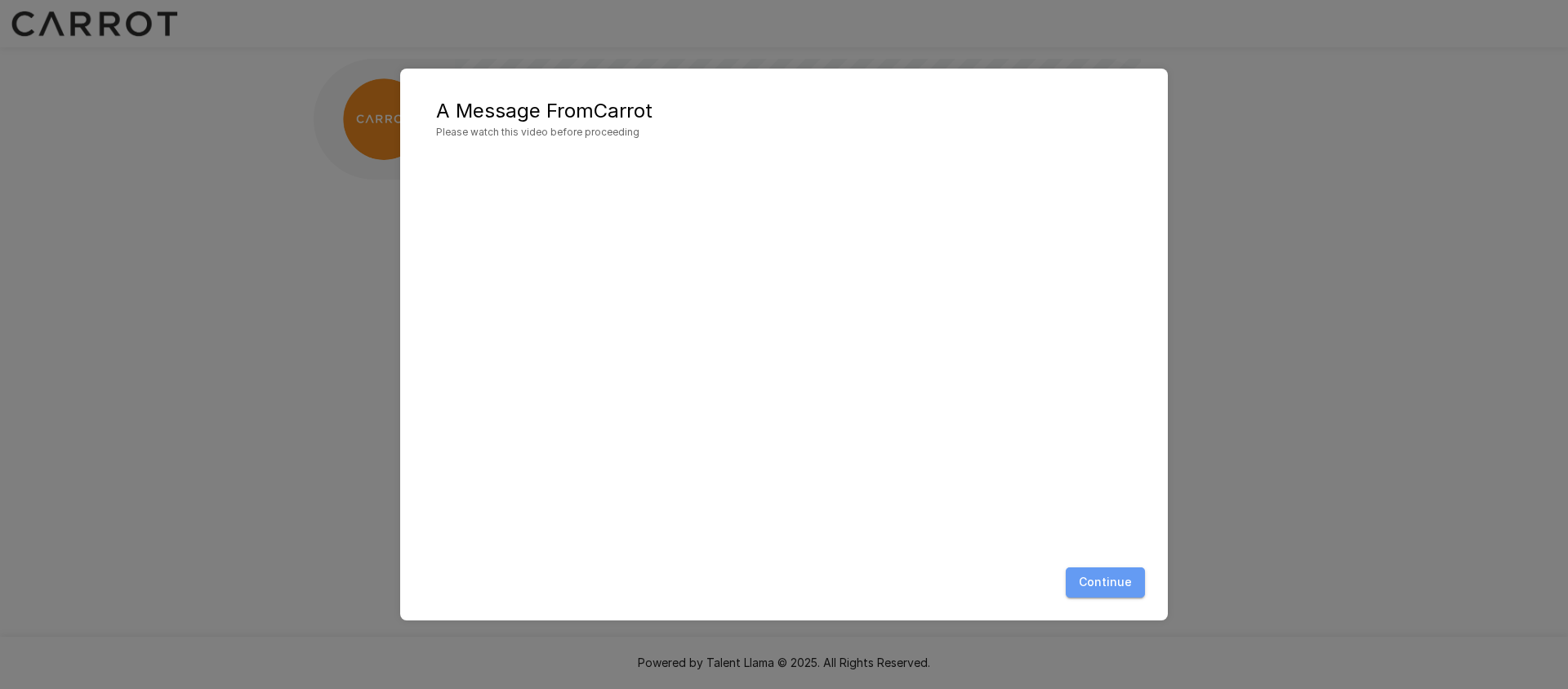
click at [1117, 590] on button "Continue" at bounding box center [1105, 582] width 79 height 31
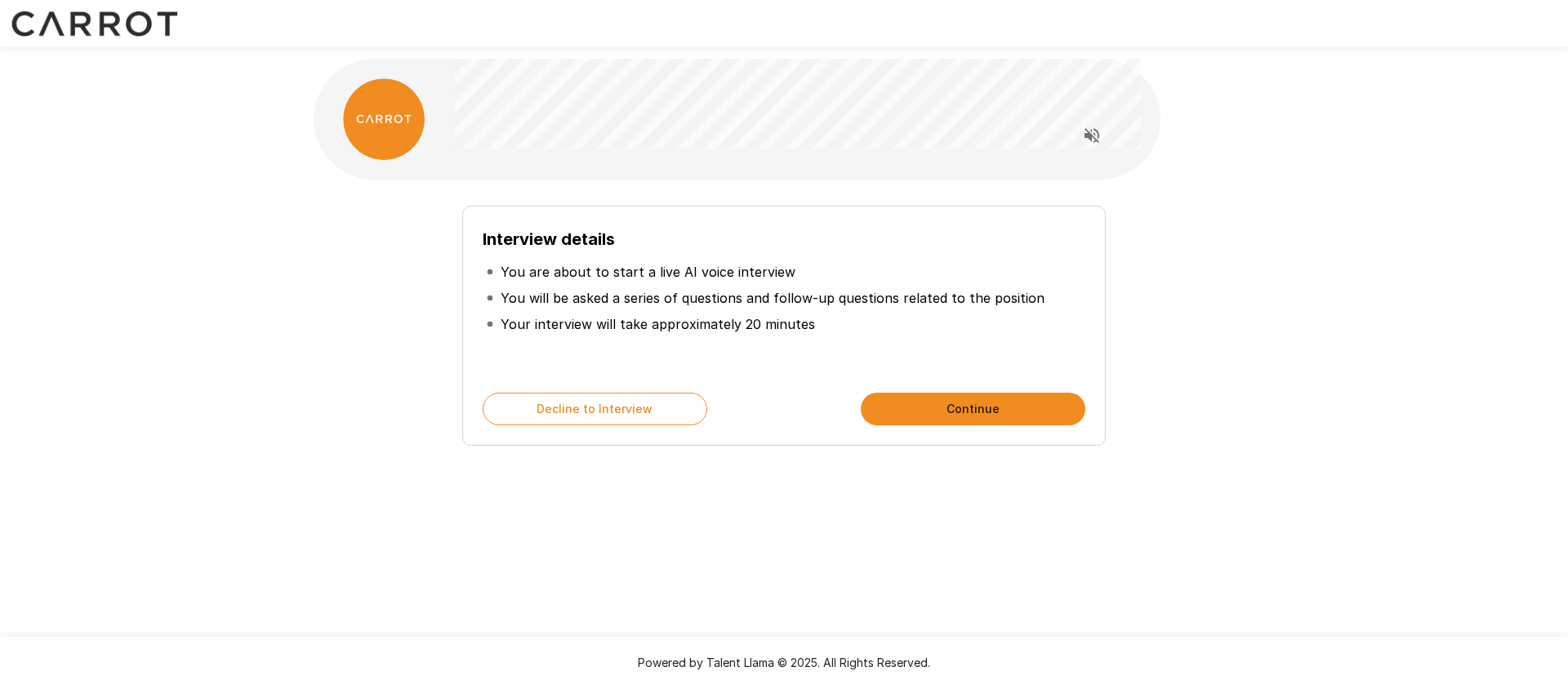
click at [942, 413] on button "Continue" at bounding box center [973, 409] width 224 height 33
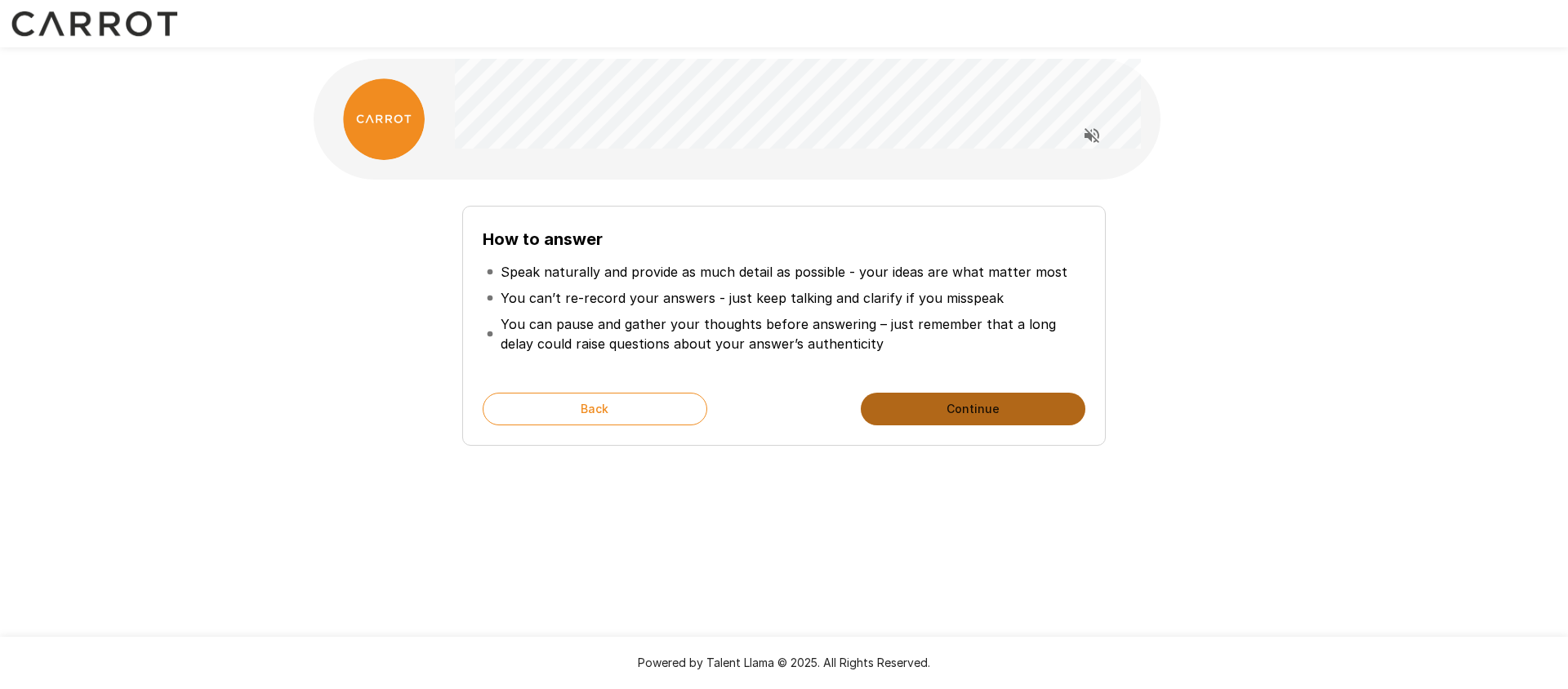
click at [956, 411] on button "Continue" at bounding box center [973, 409] width 224 height 33
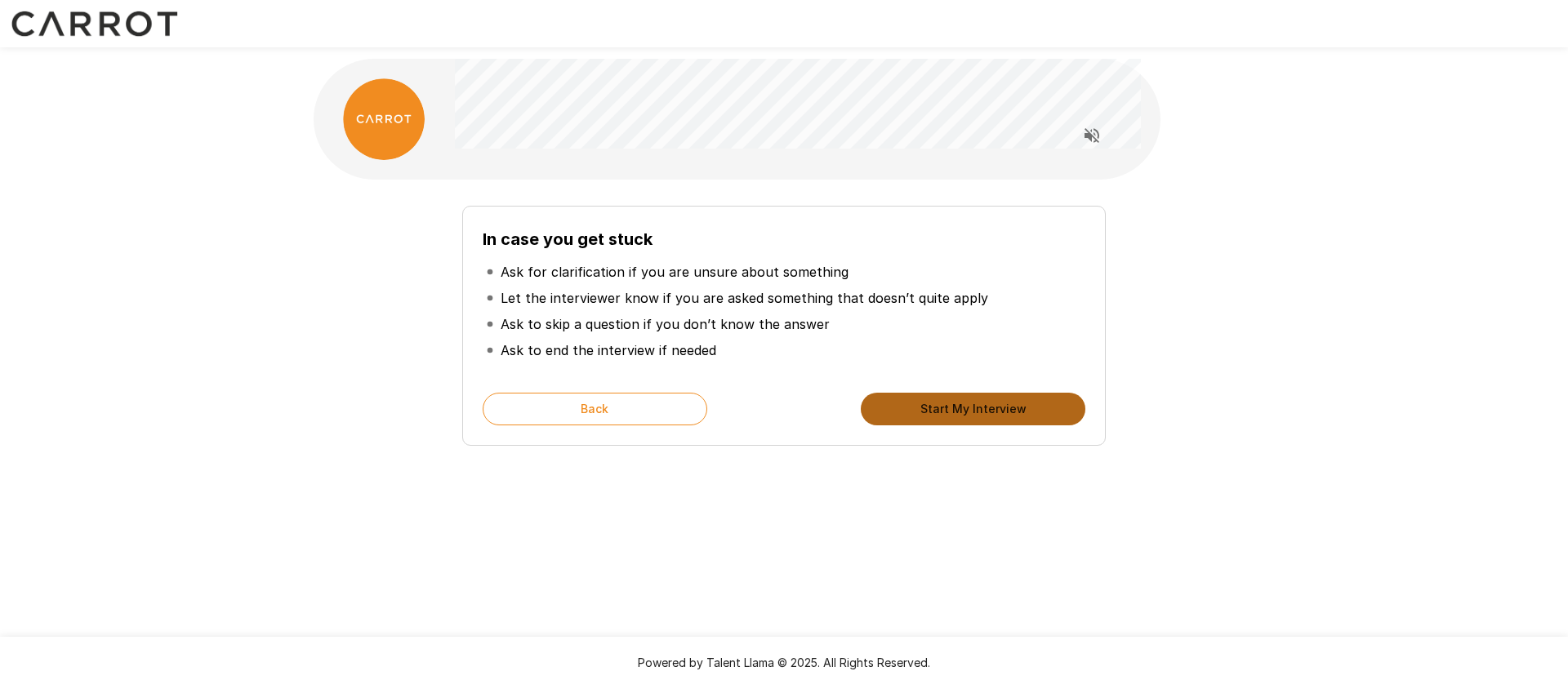
click at [970, 413] on button "Start My Interview" at bounding box center [973, 409] width 224 height 33
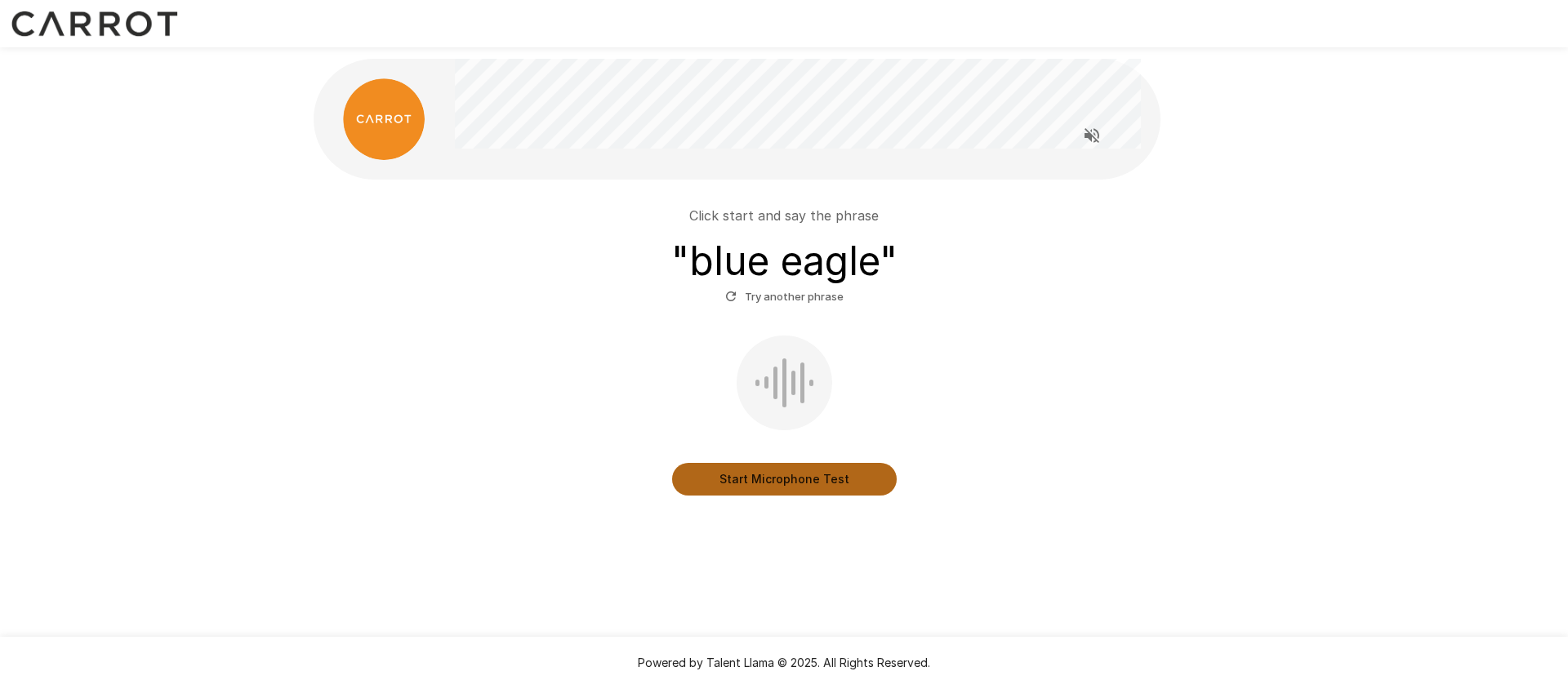
click at [790, 485] on button "Start Microphone Test" at bounding box center [784, 479] width 224 height 33
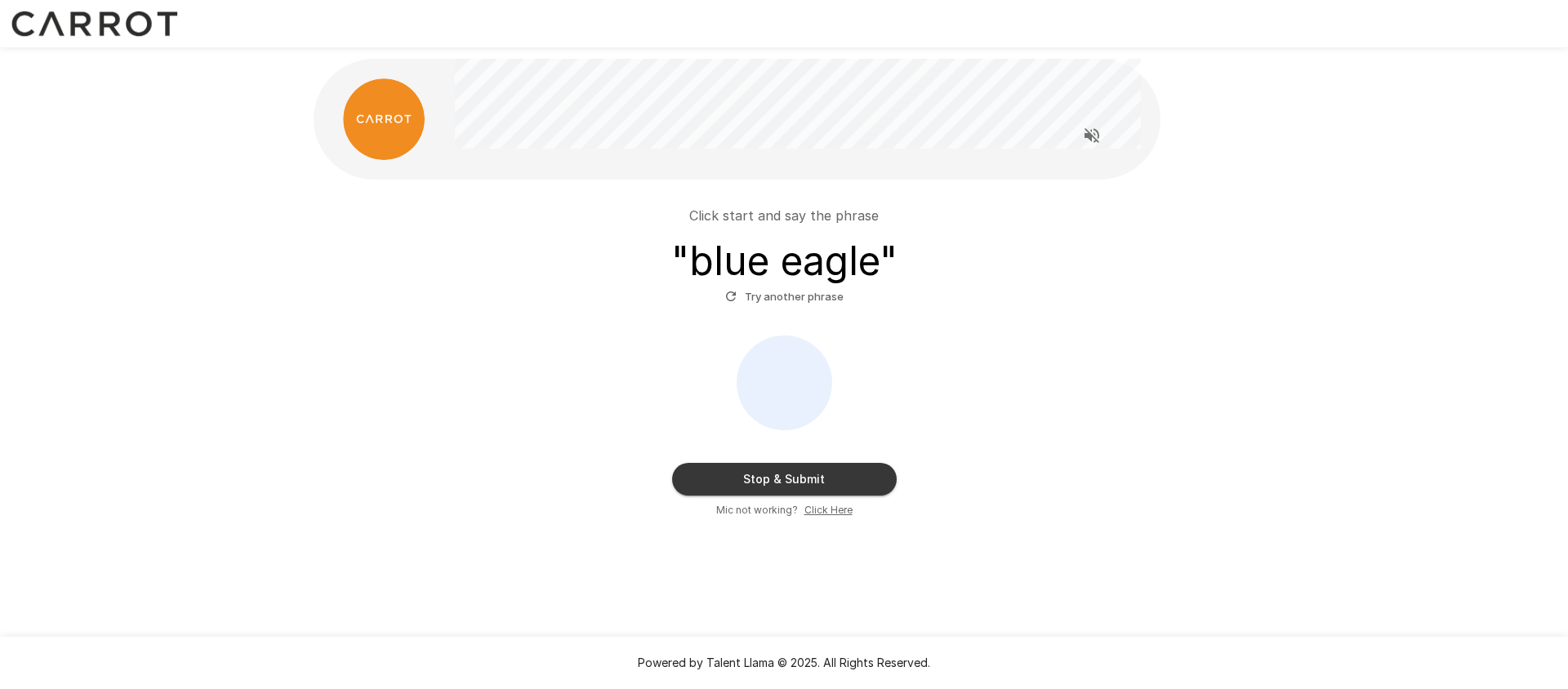
click at [794, 480] on button "Stop & Submit" at bounding box center [784, 479] width 224 height 33
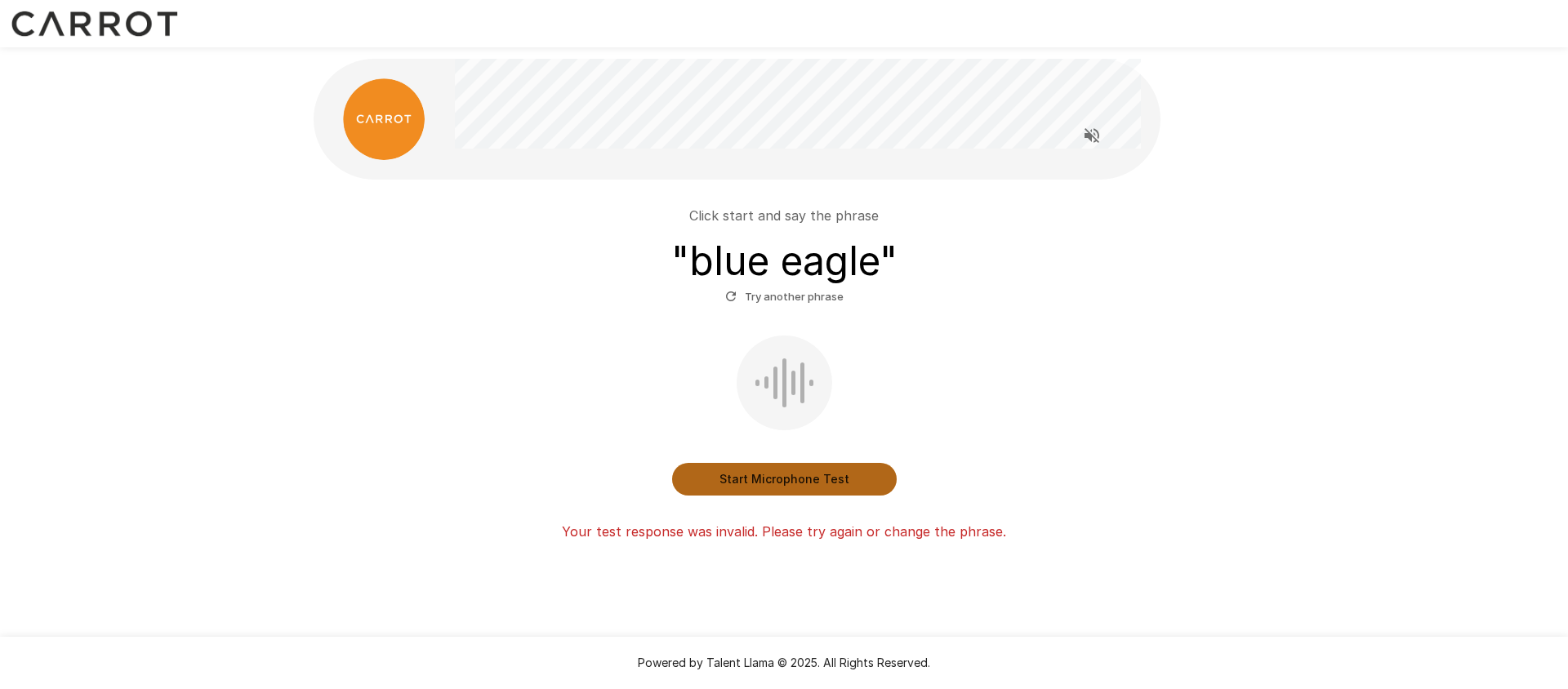
click at [794, 477] on button "Start Microphone Test" at bounding box center [784, 479] width 224 height 33
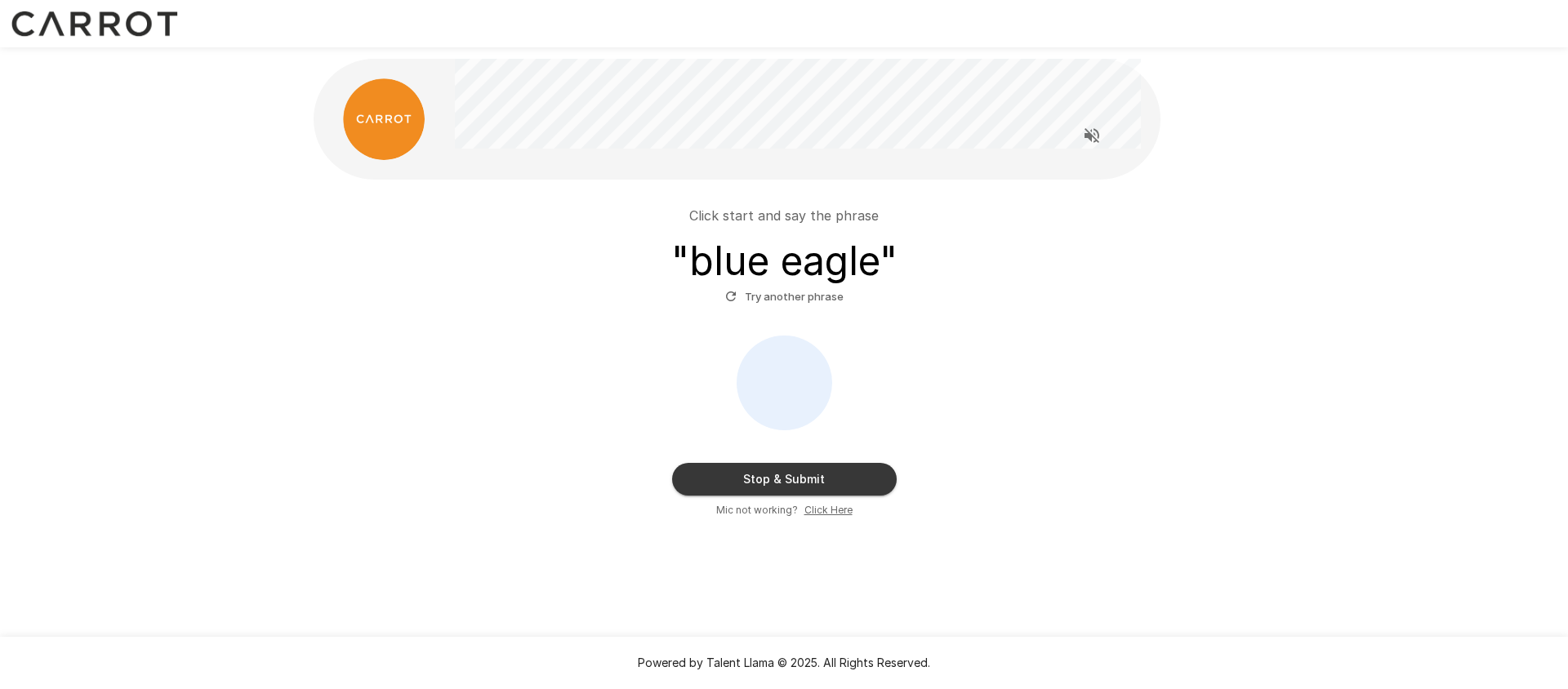
click at [793, 482] on button "Stop & Submit" at bounding box center [784, 479] width 224 height 33
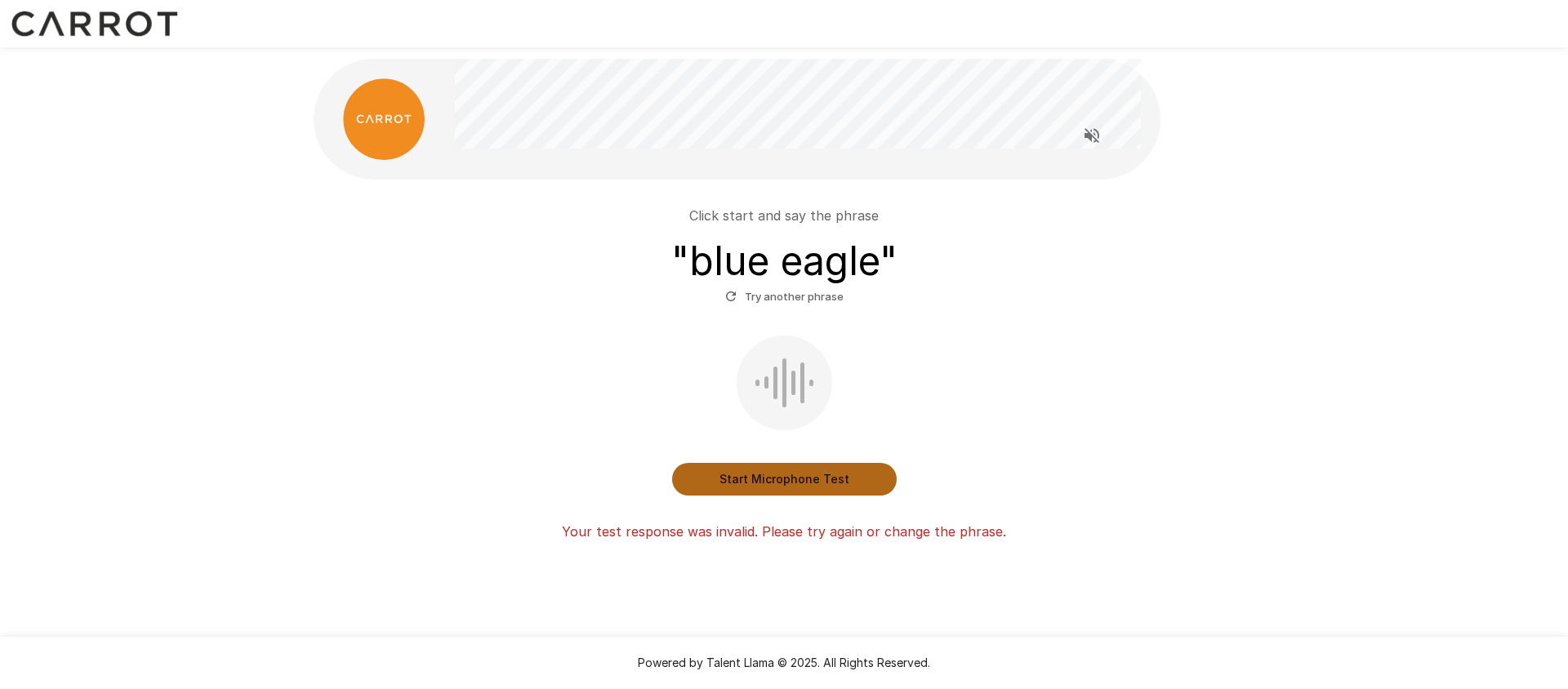
click at [793, 482] on button "Start Microphone Test" at bounding box center [784, 479] width 224 height 33
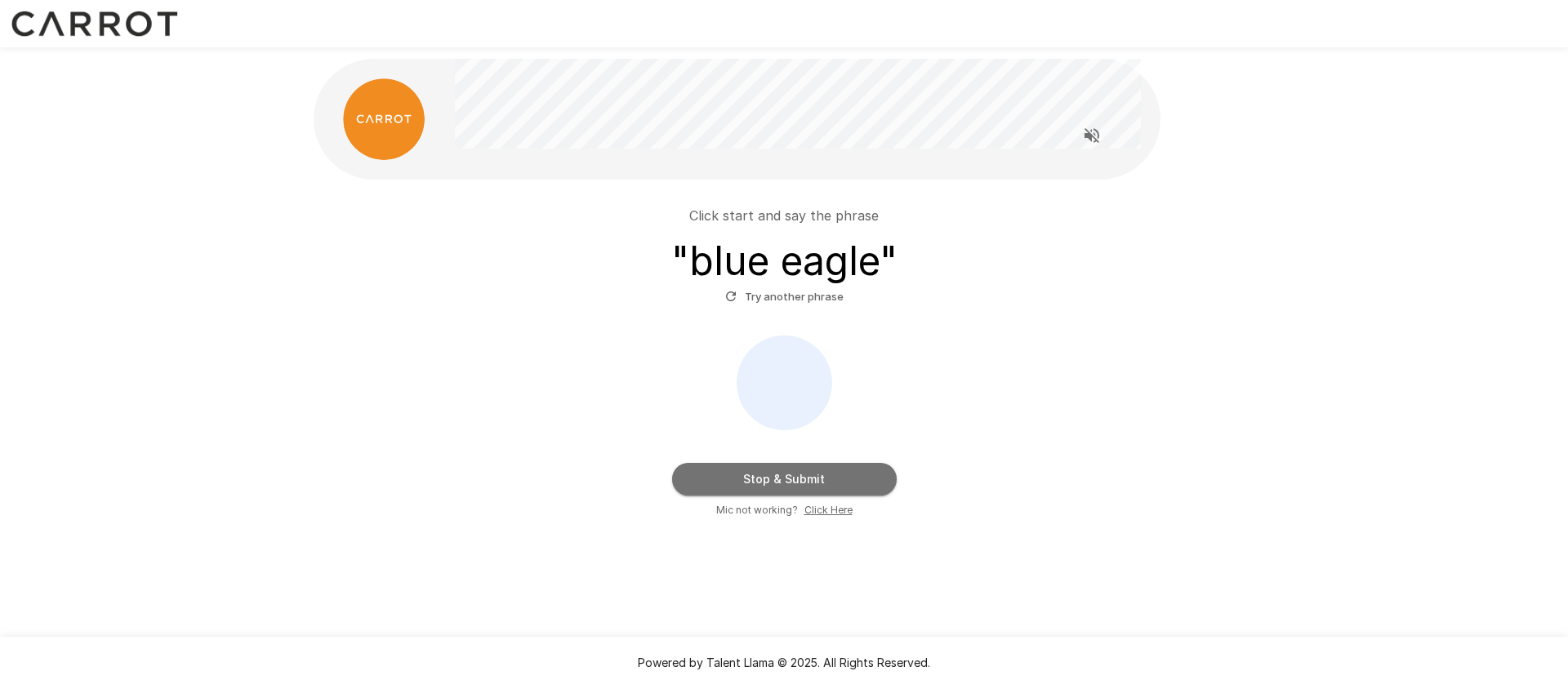
click at [793, 482] on button "Stop & Submit" at bounding box center [784, 479] width 224 height 33
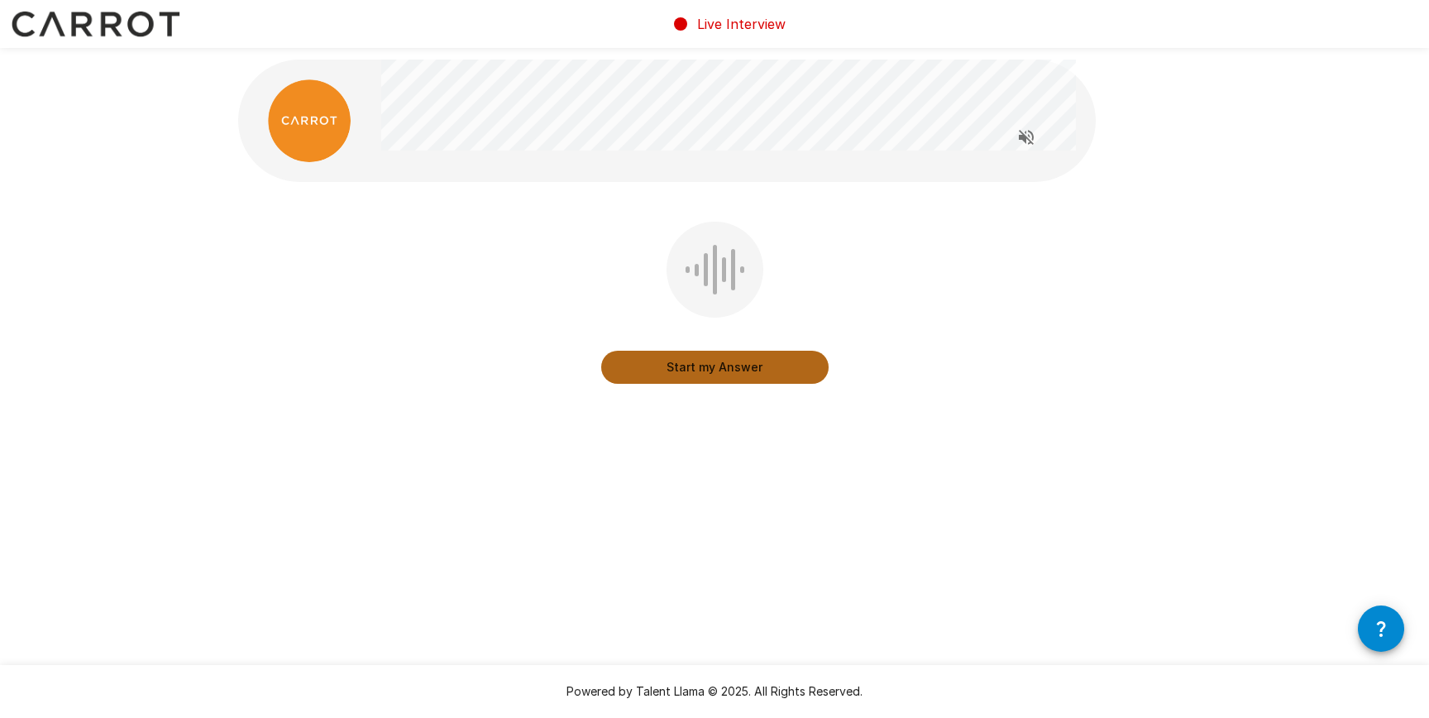
click at [698, 363] on button "Start my Answer" at bounding box center [714, 367] width 227 height 33
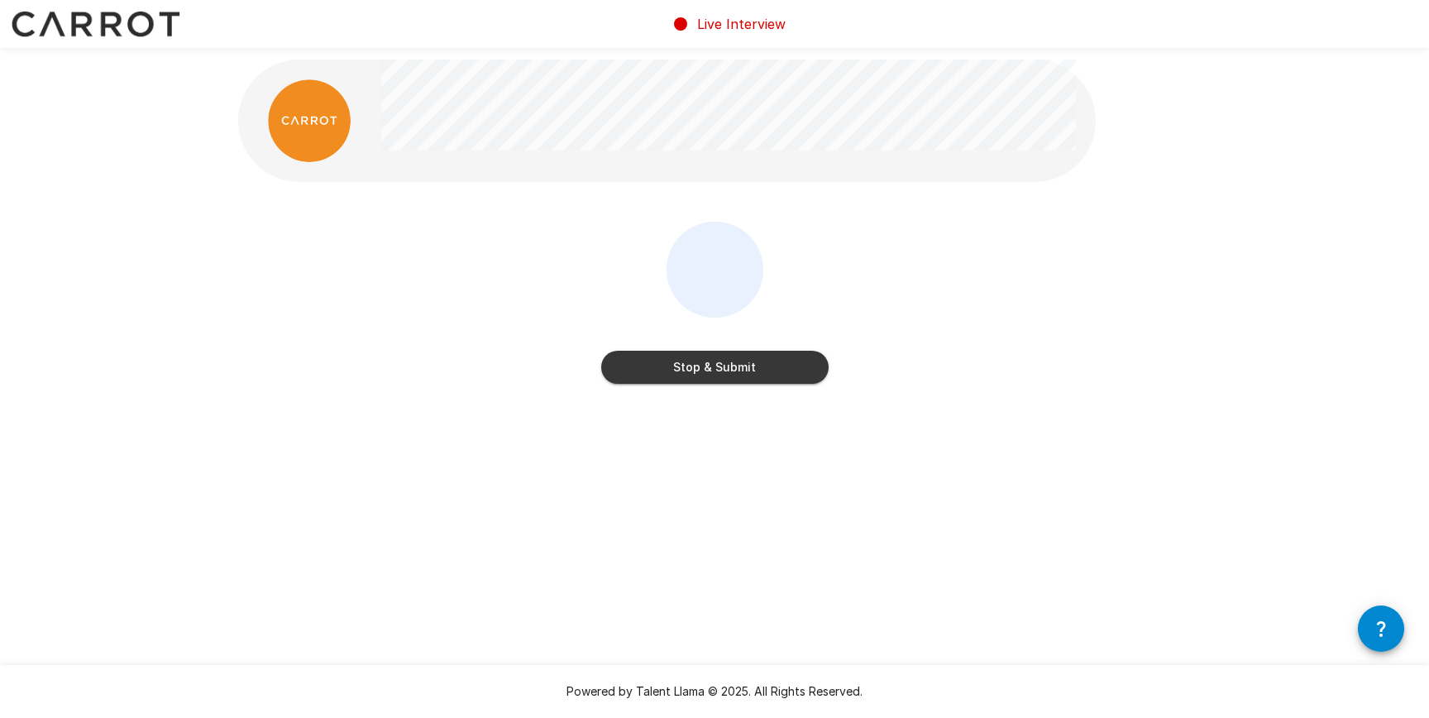
click at [743, 366] on button "Stop & Submit" at bounding box center [714, 367] width 227 height 33
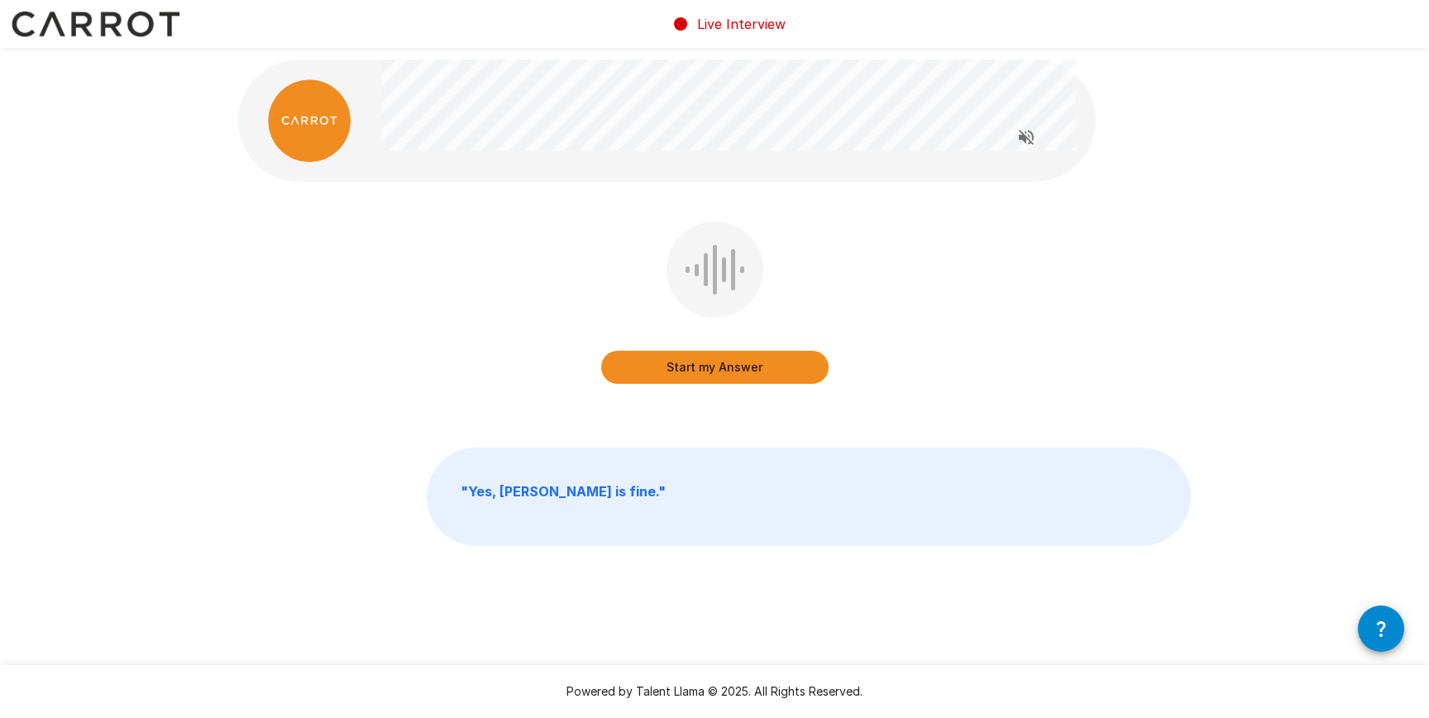
click at [732, 369] on button "Start my Answer" at bounding box center [714, 367] width 227 height 33
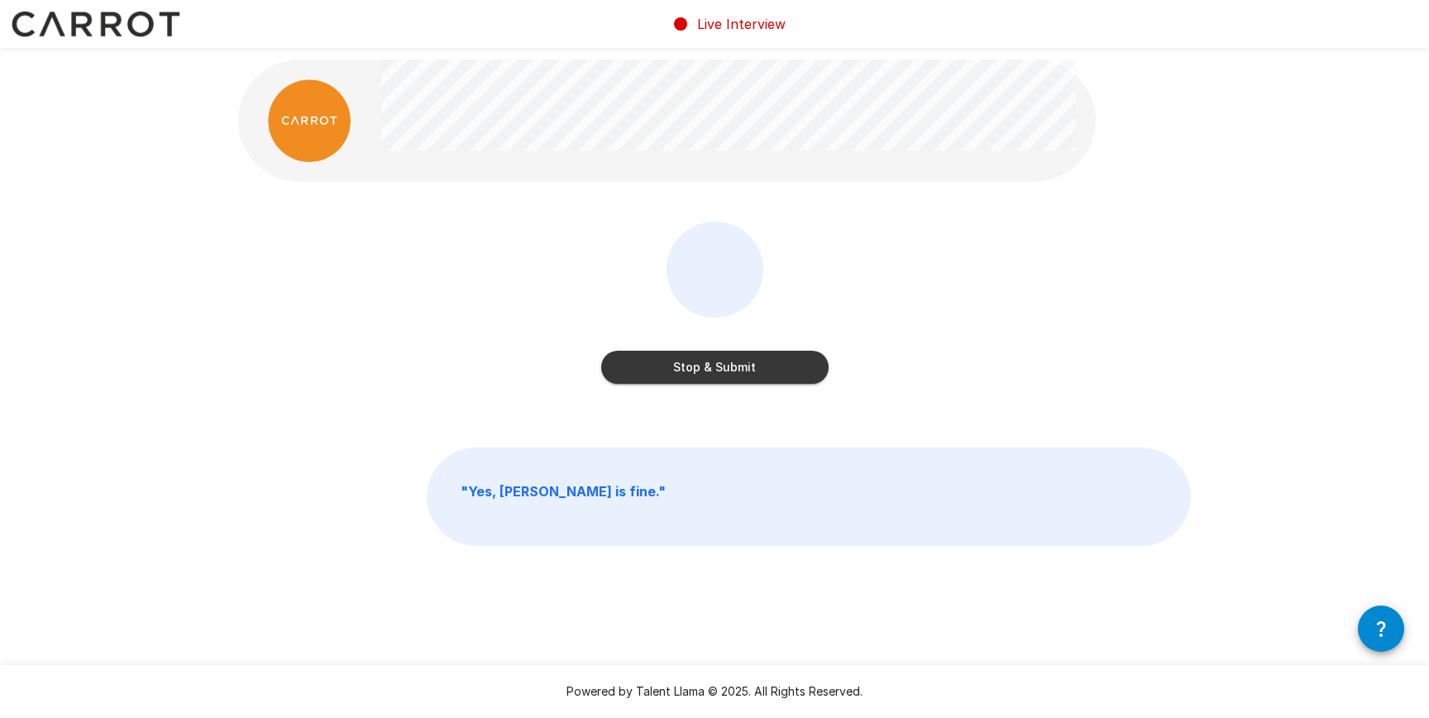
click at [730, 369] on button "Stop & Submit" at bounding box center [714, 367] width 227 height 33
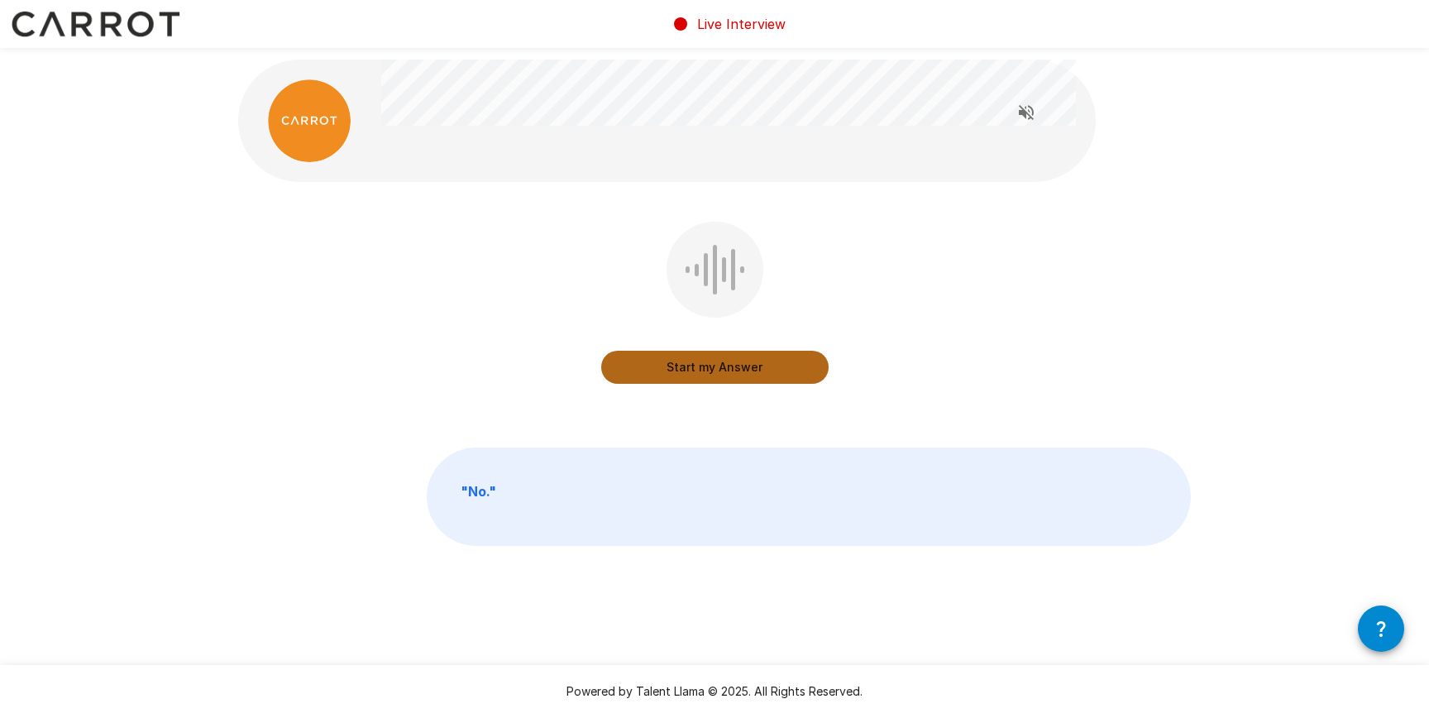
click at [735, 365] on button "Start my Answer" at bounding box center [714, 367] width 227 height 33
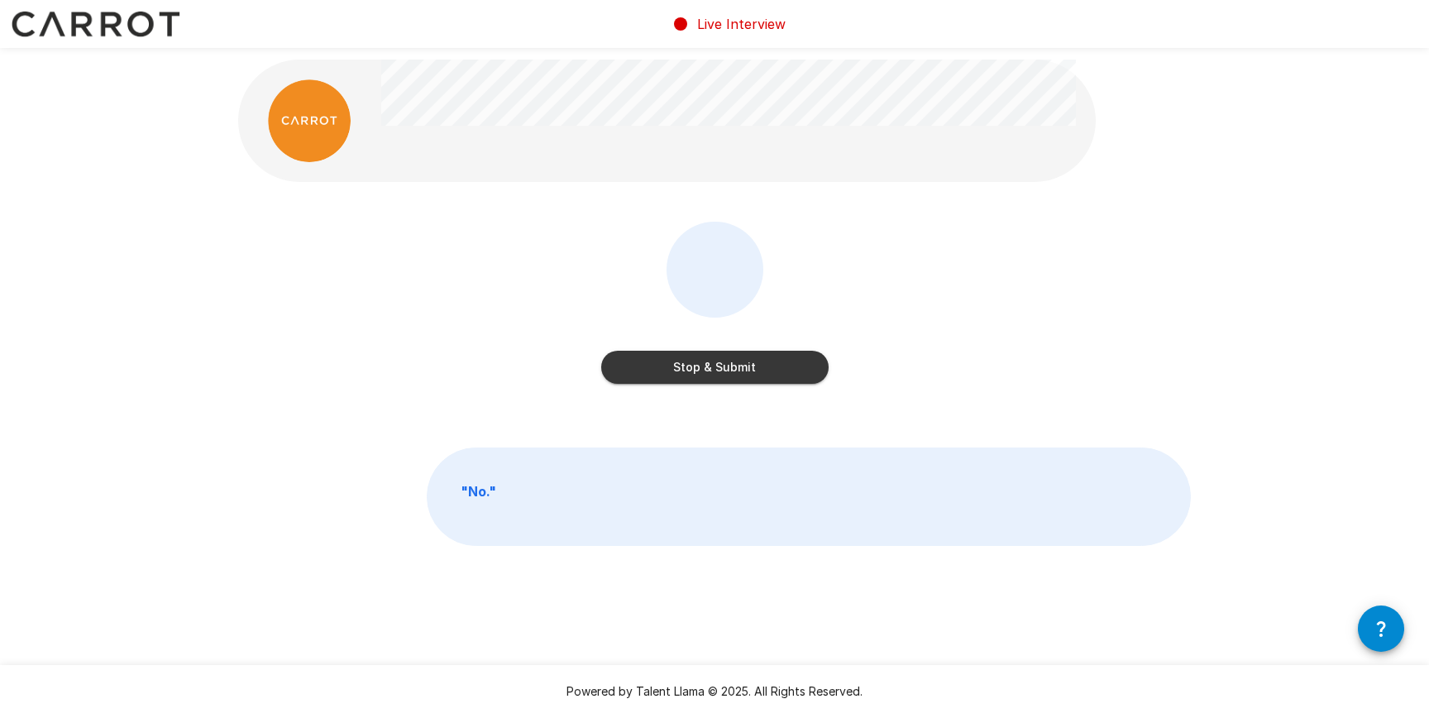
click at [762, 371] on button "Stop & Submit" at bounding box center [714, 367] width 227 height 33
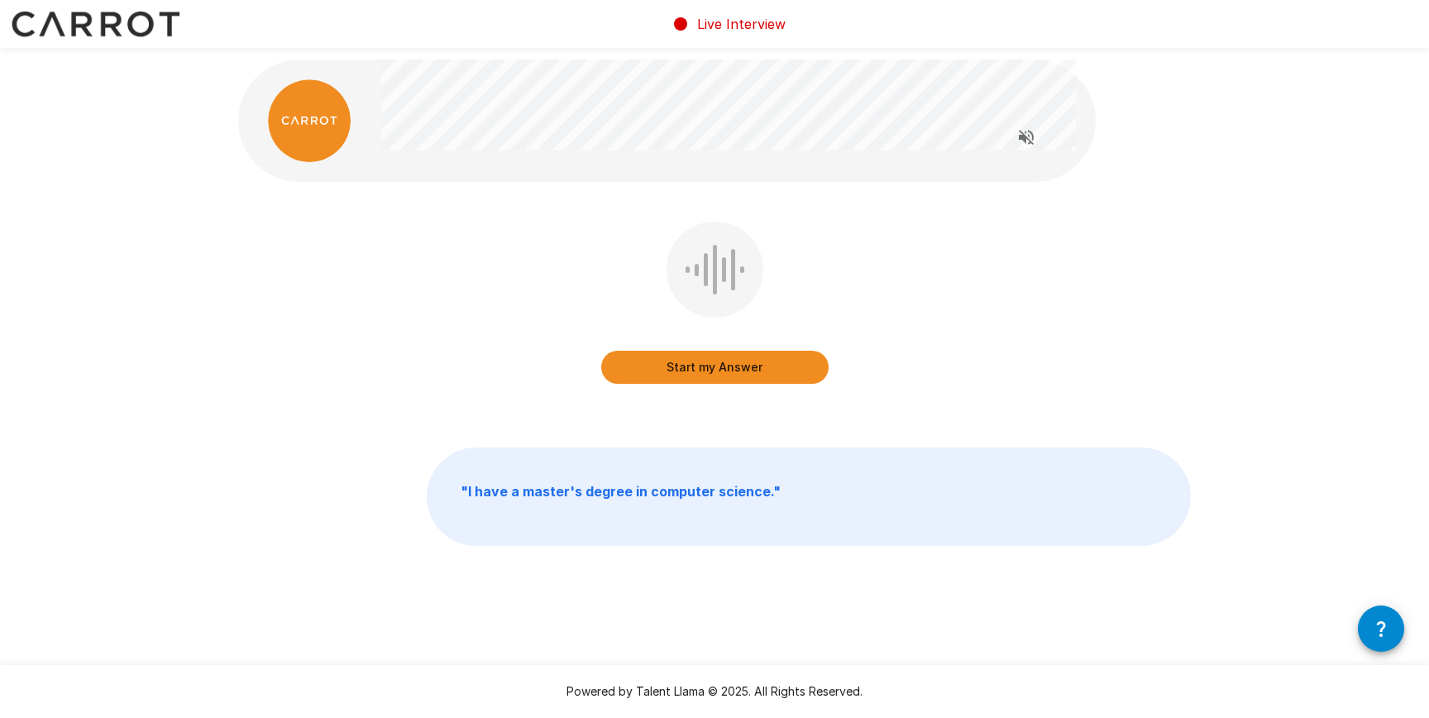
click at [735, 363] on button "Start my Answer" at bounding box center [714, 367] width 227 height 33
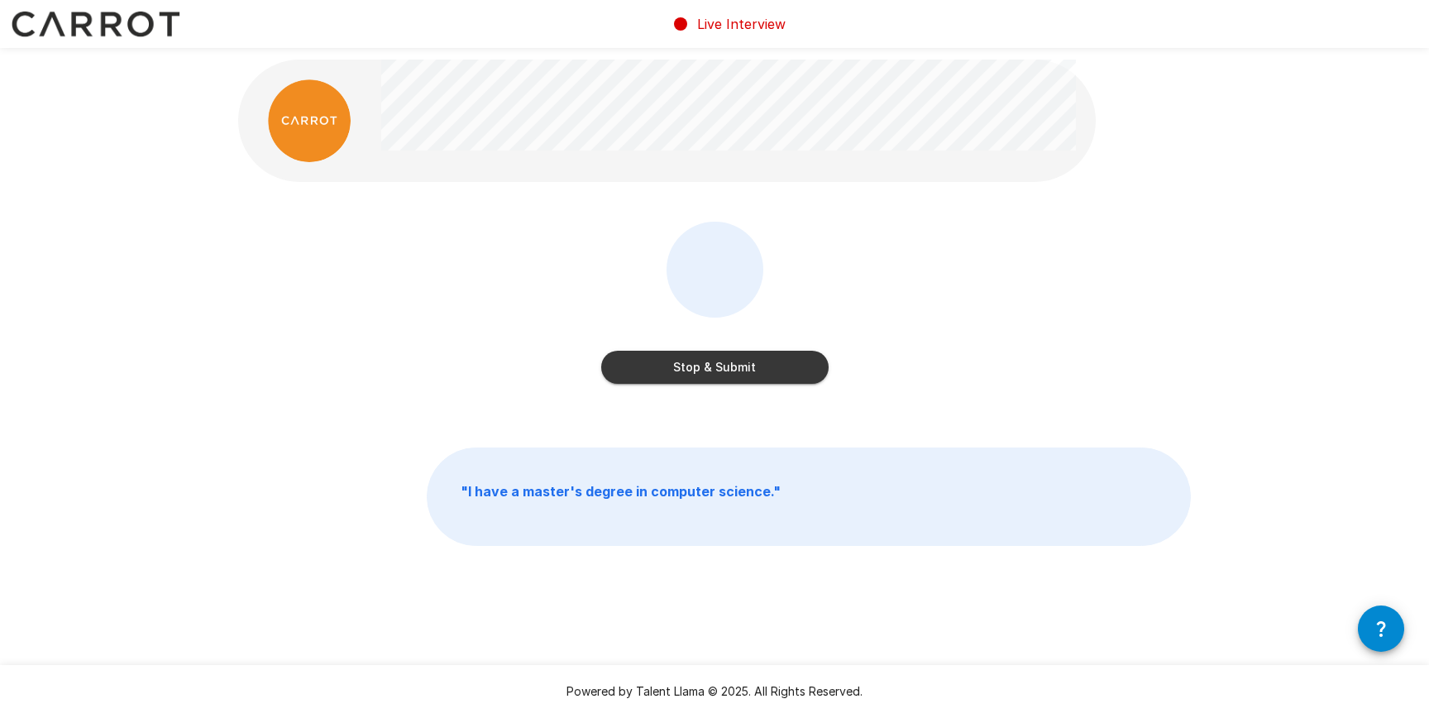
click at [744, 369] on button "Stop & Submit" at bounding box center [714, 367] width 227 height 33
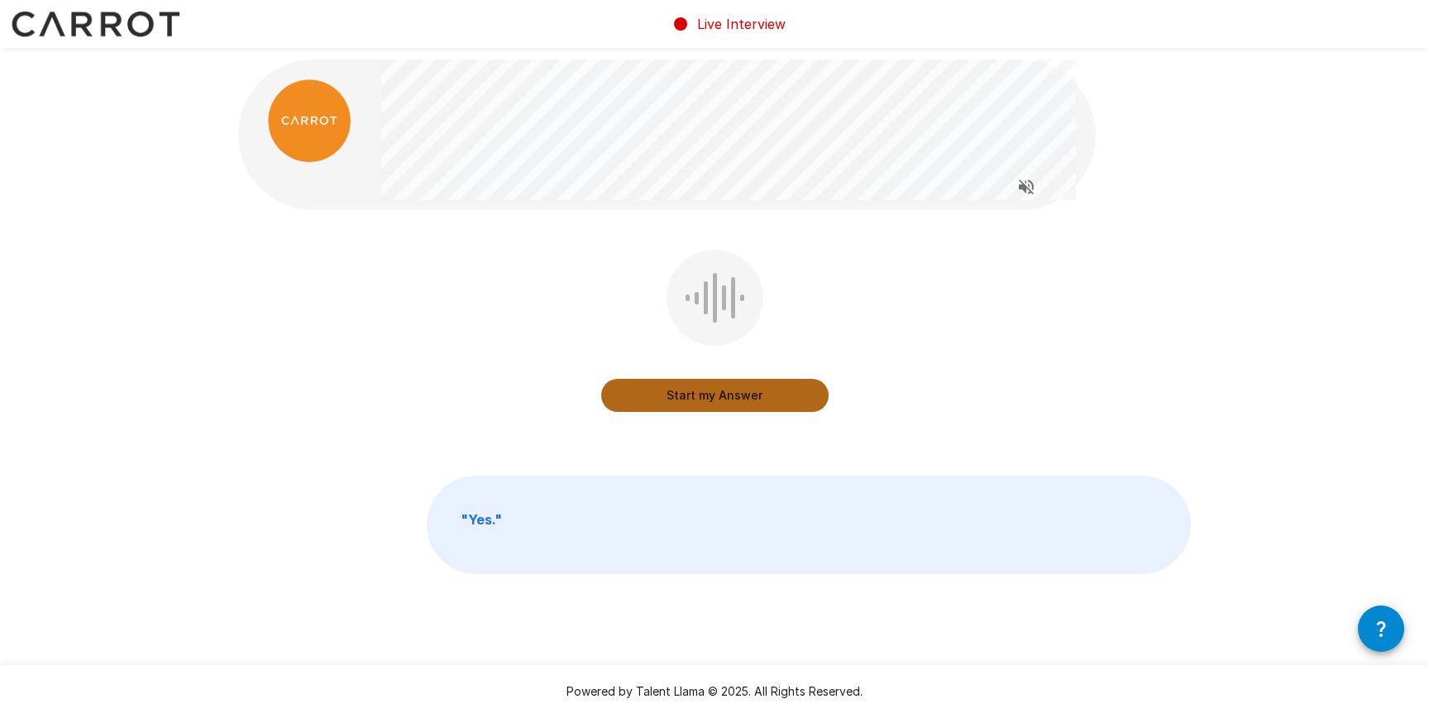
click at [709, 397] on button "Start my Answer" at bounding box center [714, 395] width 227 height 33
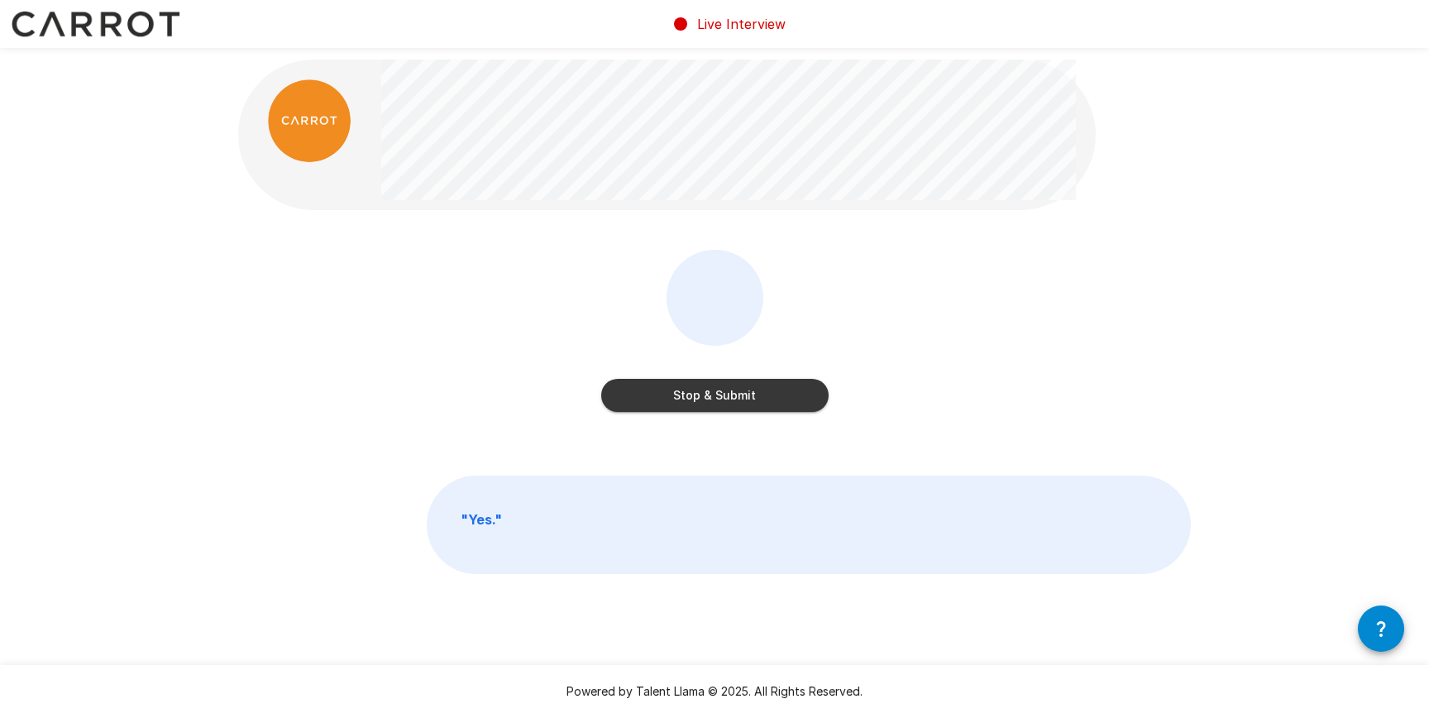
click at [696, 394] on button "Stop & Submit" at bounding box center [714, 395] width 227 height 33
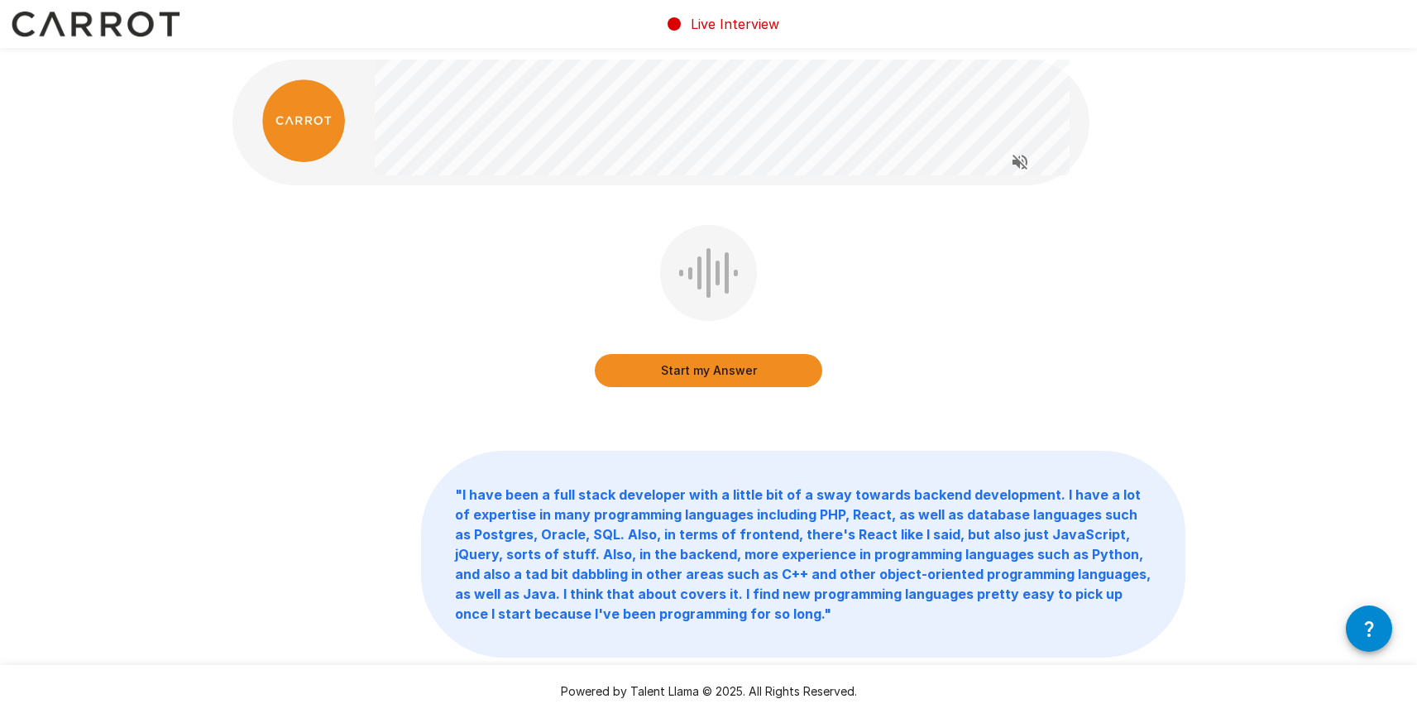
click at [705, 372] on button "Start my Answer" at bounding box center [708, 370] width 227 height 33
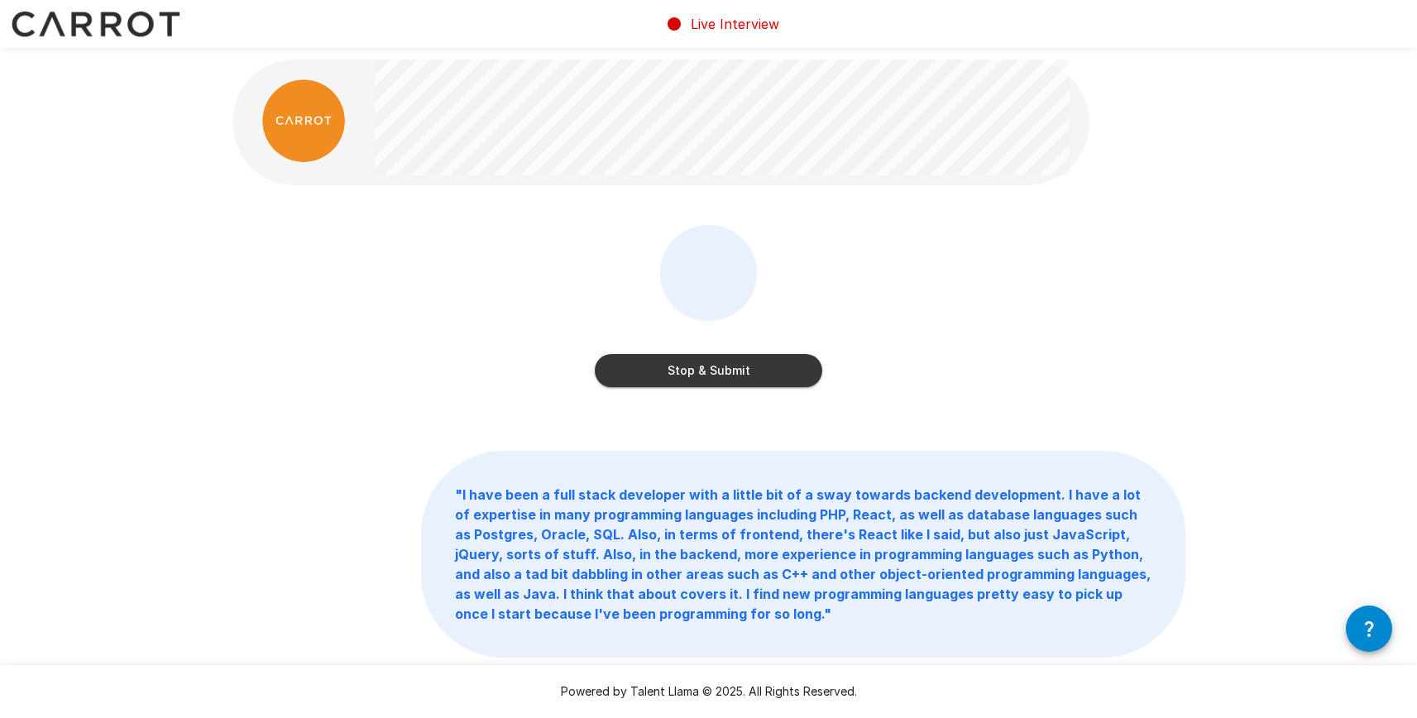
click at [713, 370] on button "Stop & Submit" at bounding box center [708, 370] width 227 height 33
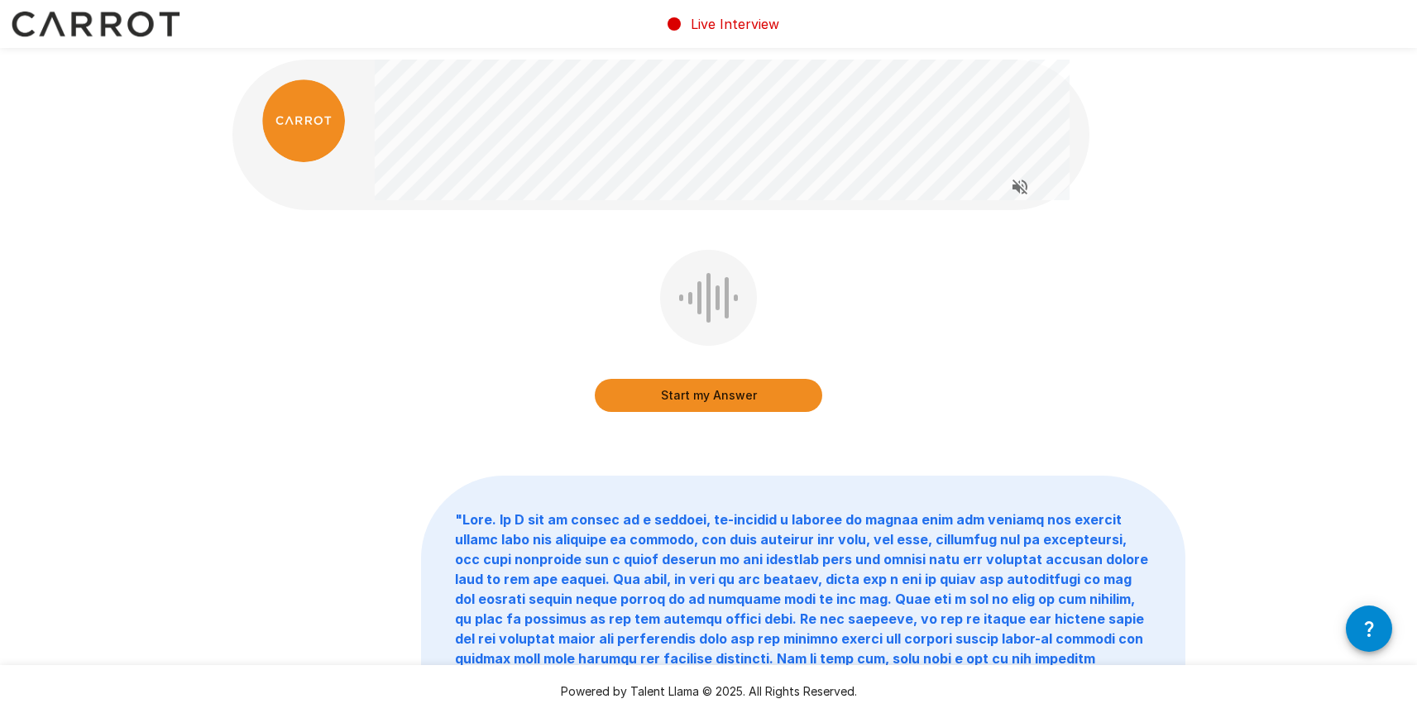
click at [715, 396] on button "Start my Answer" at bounding box center [708, 395] width 227 height 33
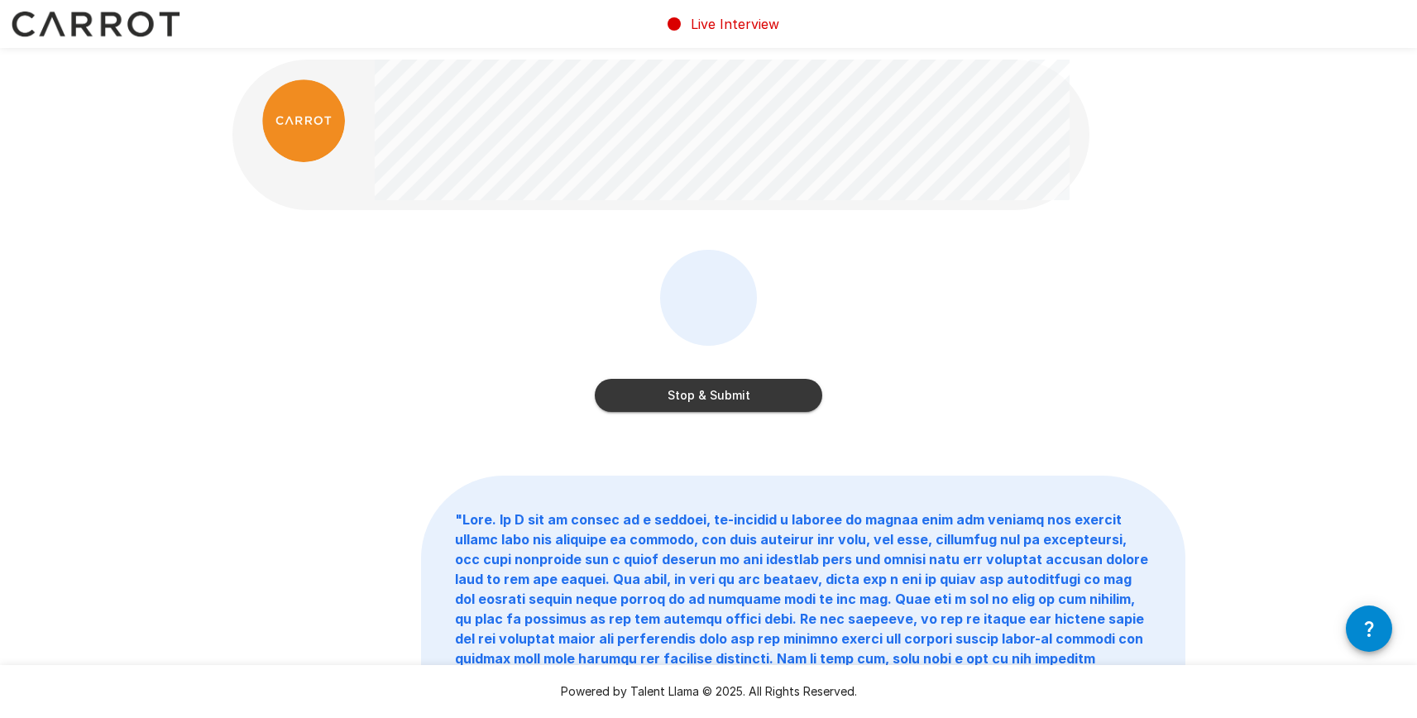
click at [687, 394] on button "Stop & Submit" at bounding box center [708, 395] width 227 height 33
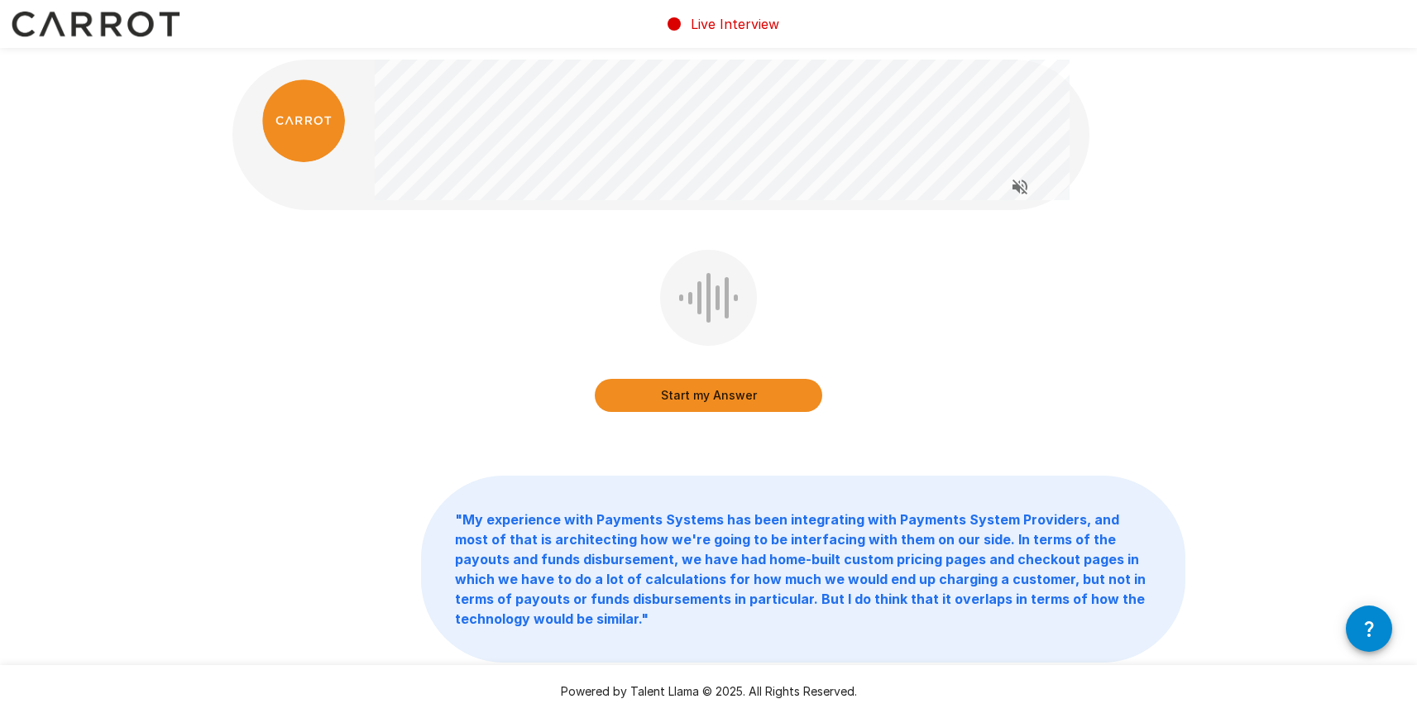
click at [720, 397] on button "Start my Answer" at bounding box center [708, 395] width 227 height 33
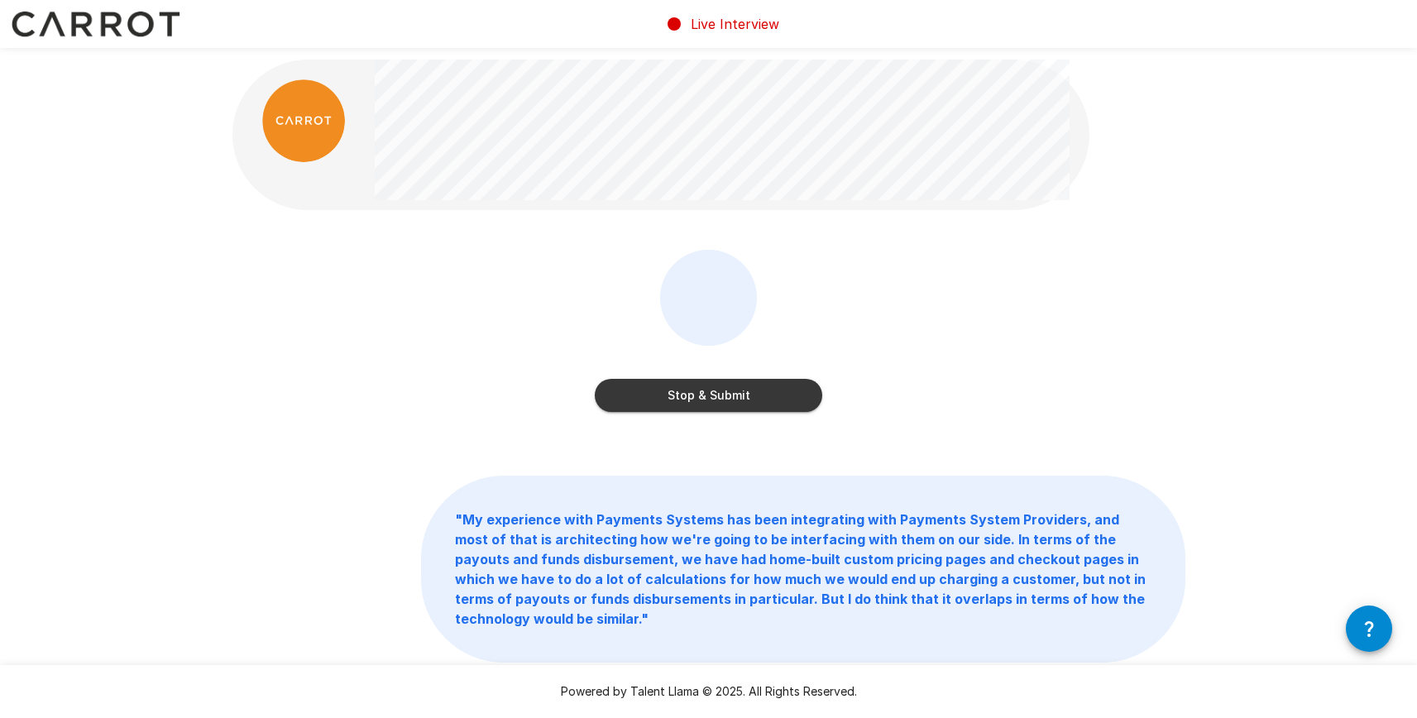
click at [706, 399] on button "Stop & Submit" at bounding box center [708, 395] width 227 height 33
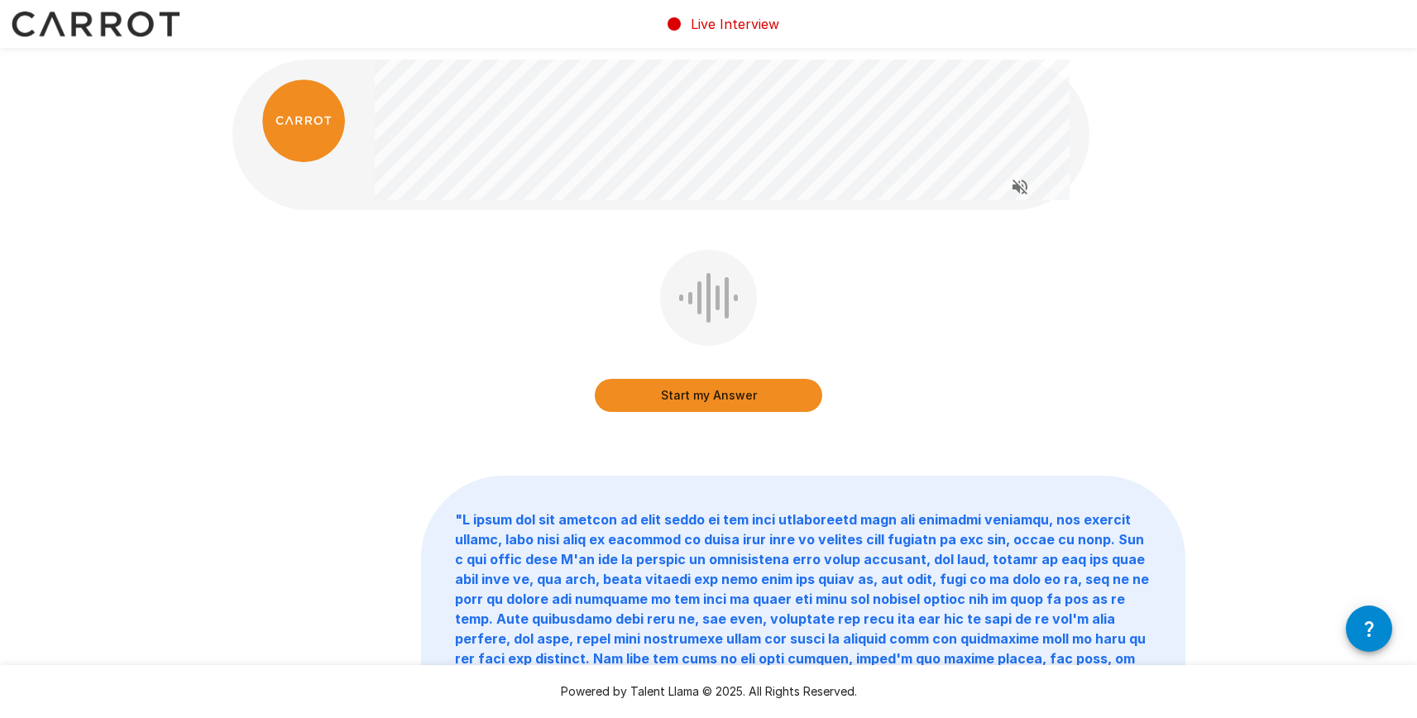
click at [706, 396] on button "Start my Answer" at bounding box center [708, 395] width 227 height 33
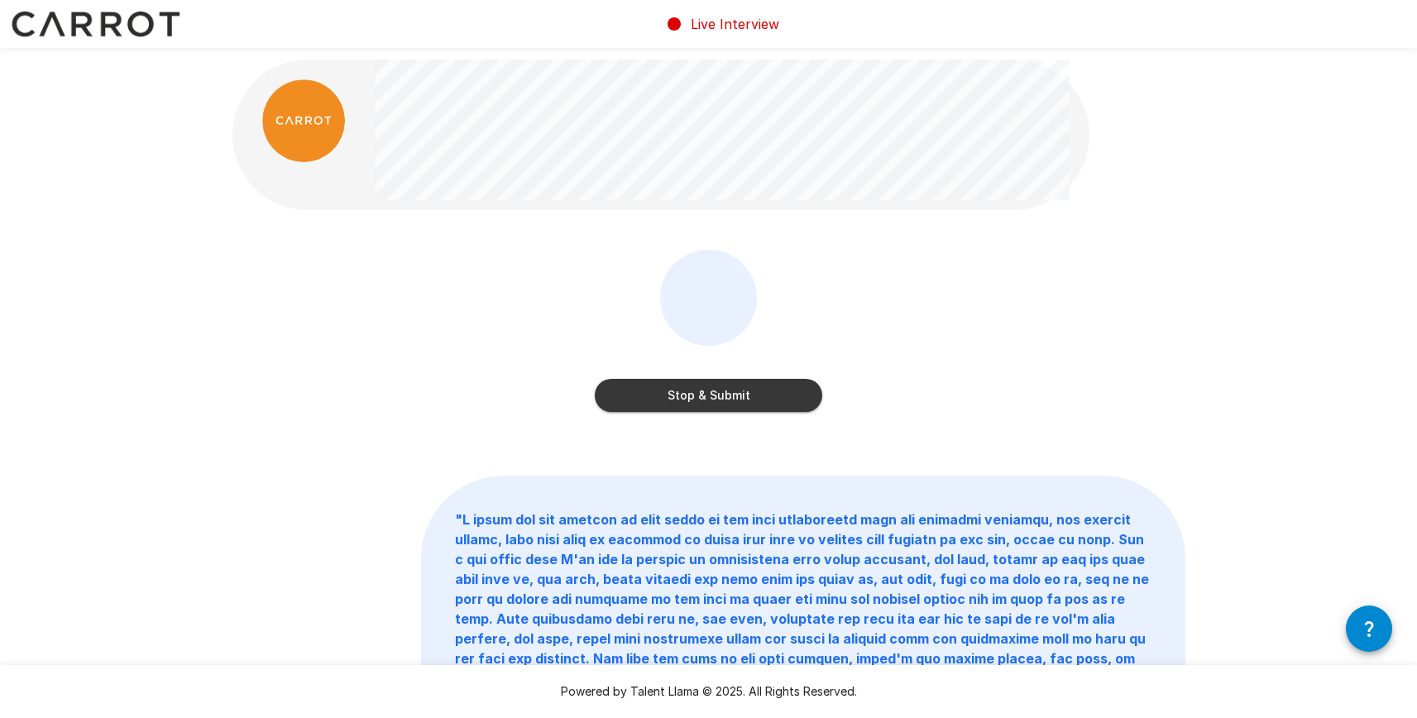
click at [742, 393] on button "Stop & Submit" at bounding box center [708, 395] width 227 height 33
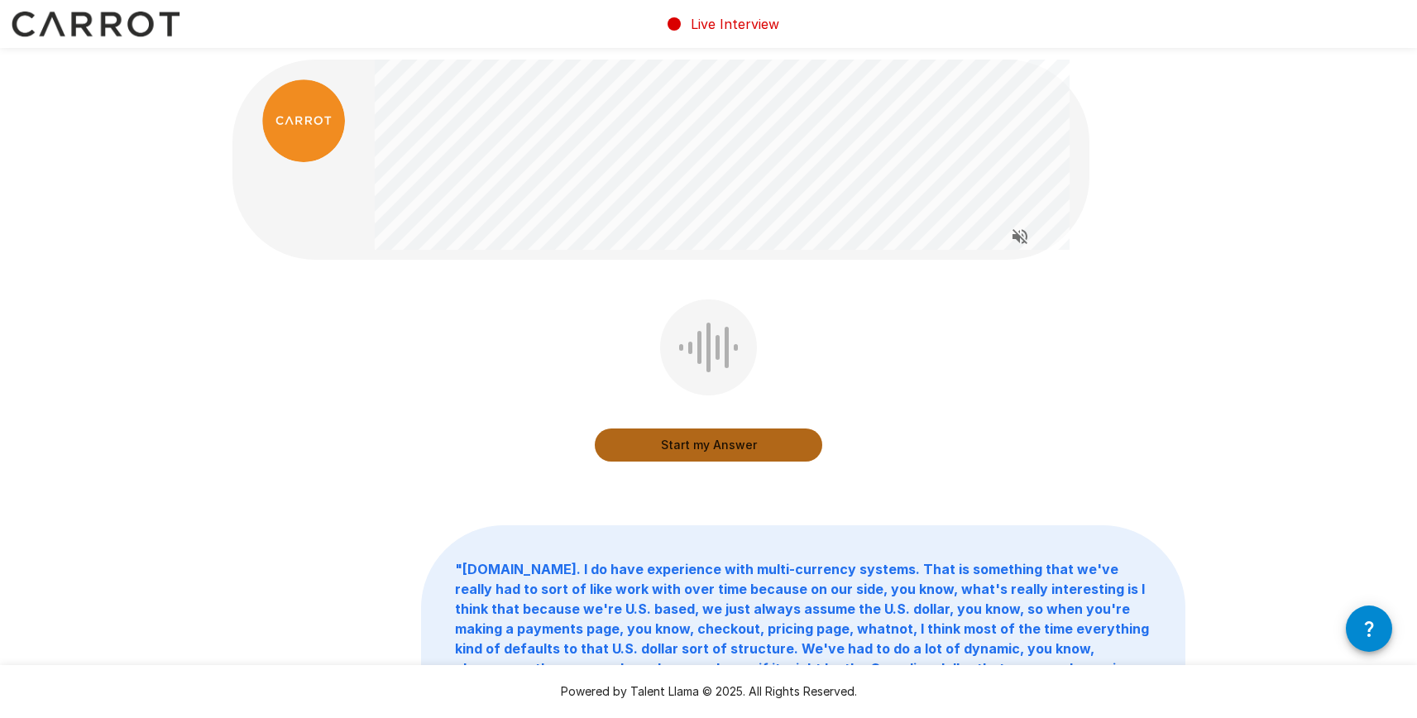
click at [723, 448] on button "Start my Answer" at bounding box center [708, 444] width 227 height 33
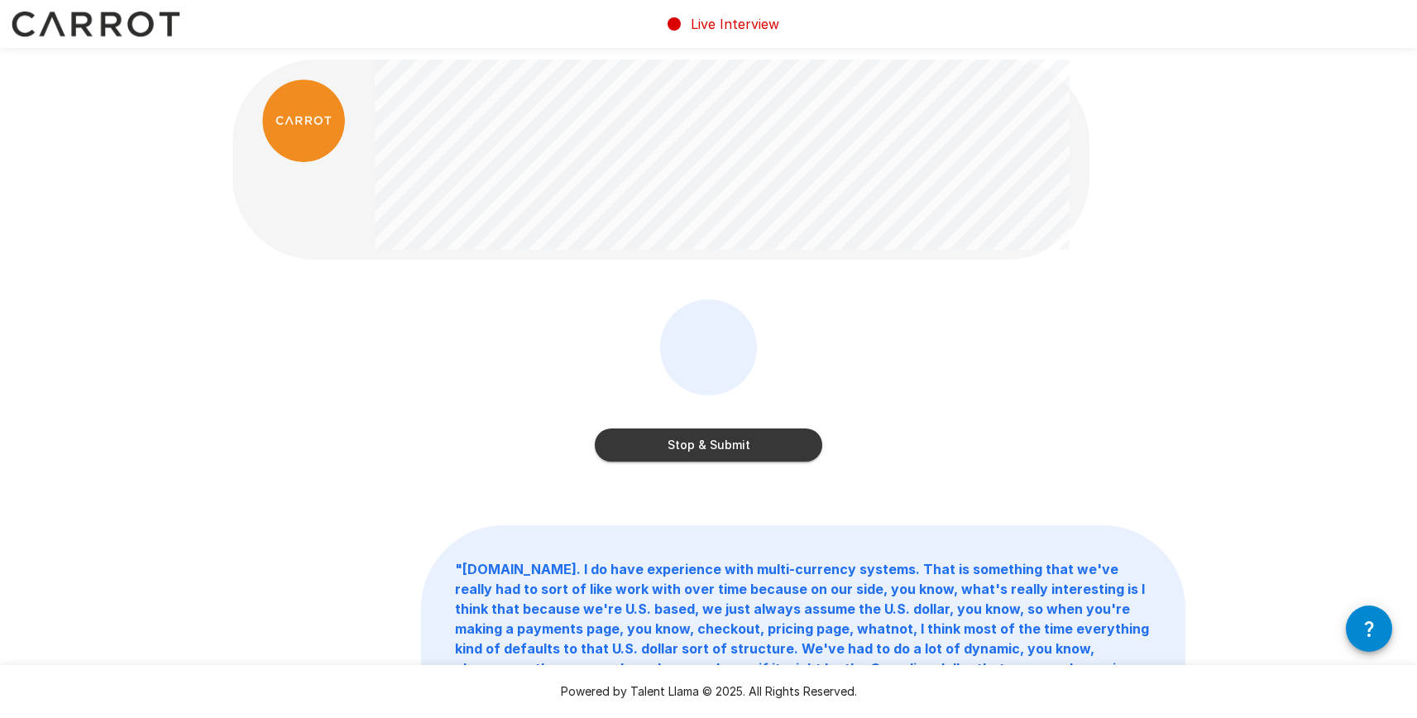
click at [763, 437] on button "Stop & Submit" at bounding box center [708, 444] width 227 height 33
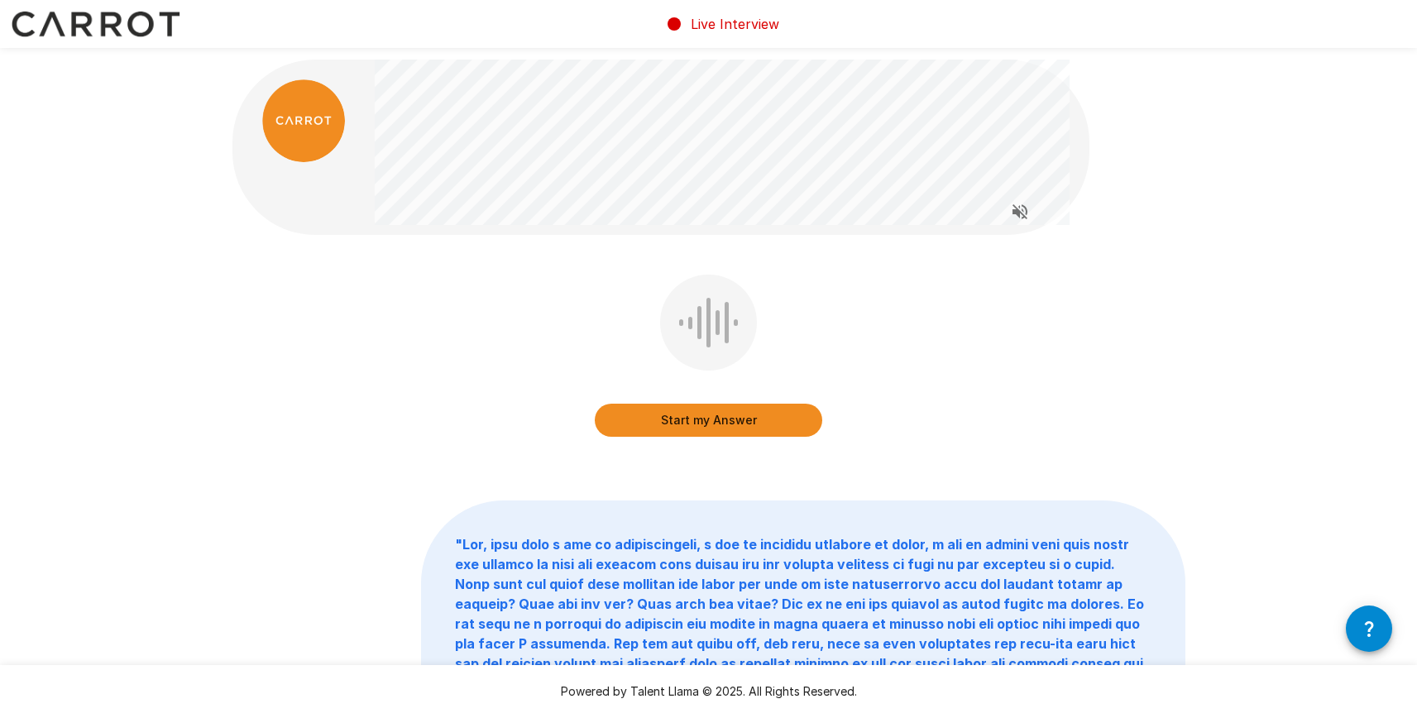
click at [703, 423] on button "Start my Answer" at bounding box center [708, 420] width 227 height 33
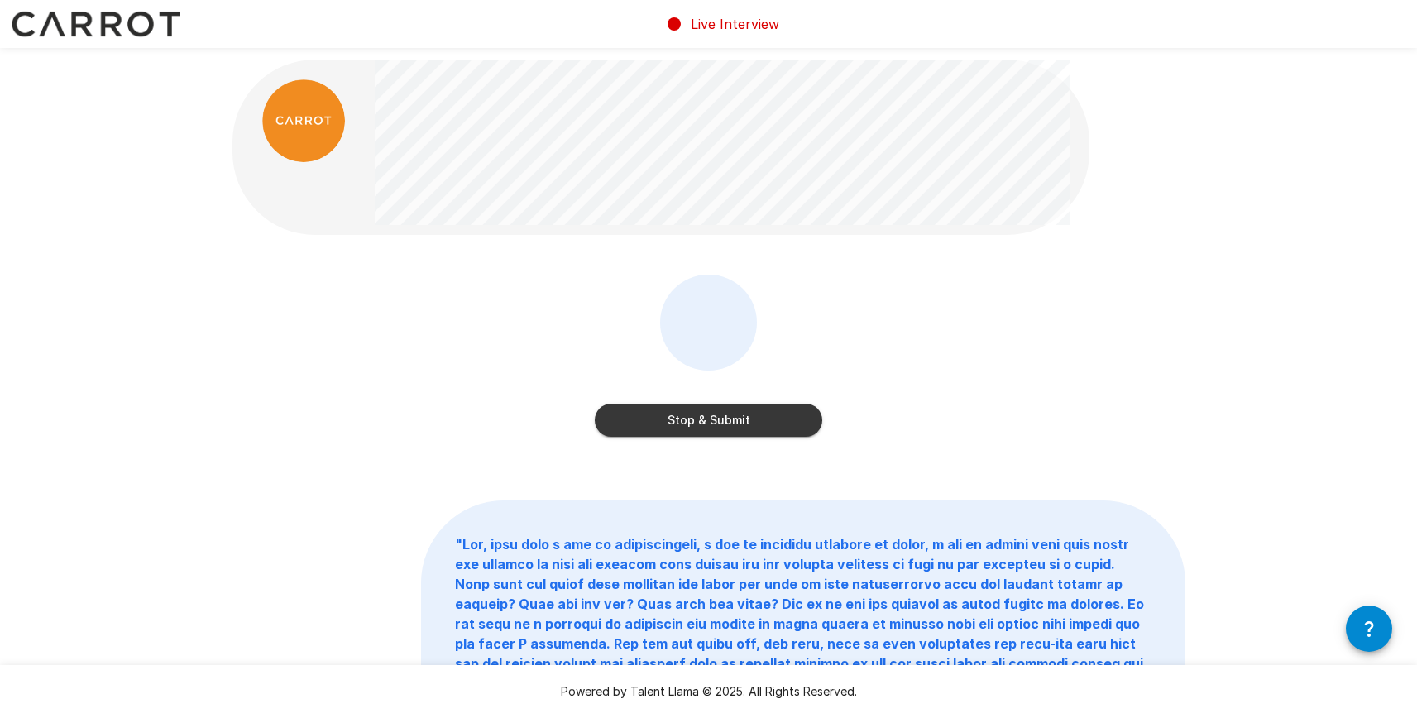
click at [711, 419] on button "Stop & Submit" at bounding box center [708, 420] width 227 height 33
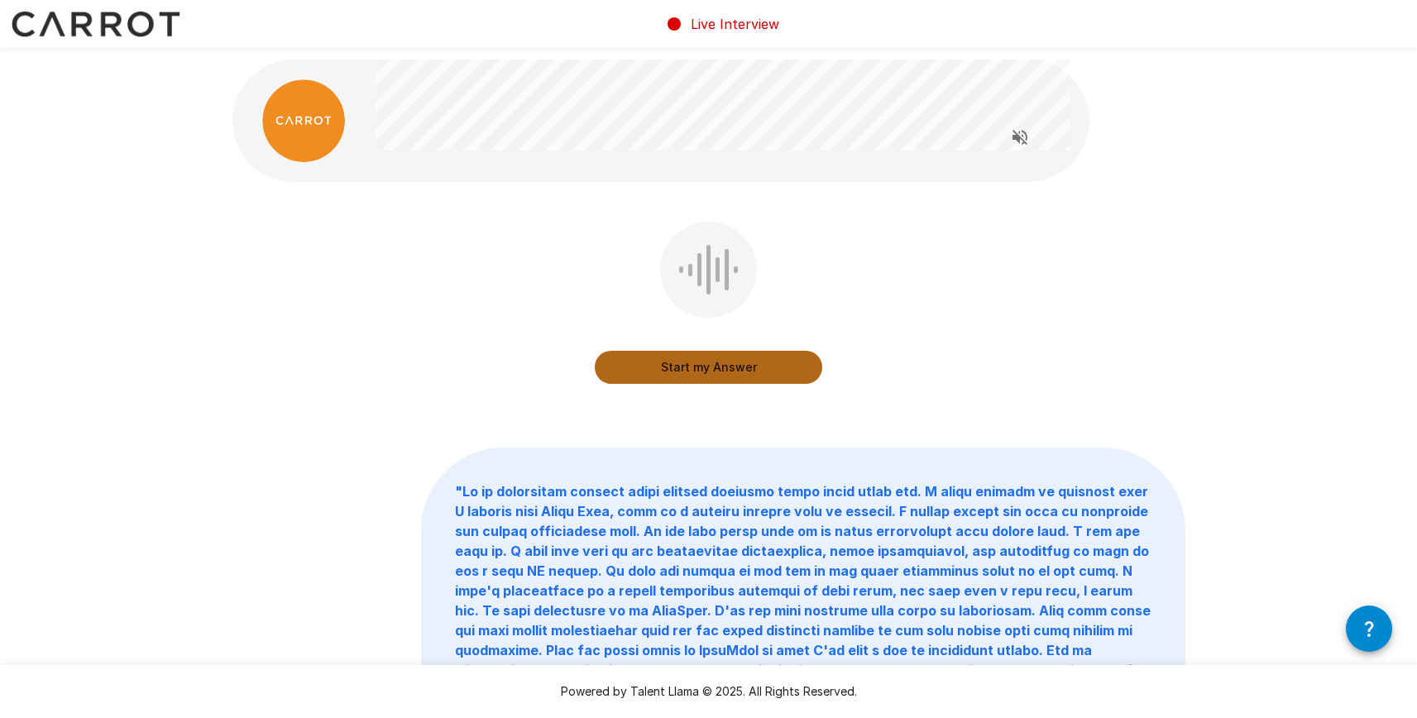
click at [722, 371] on button "Start my Answer" at bounding box center [708, 367] width 227 height 33
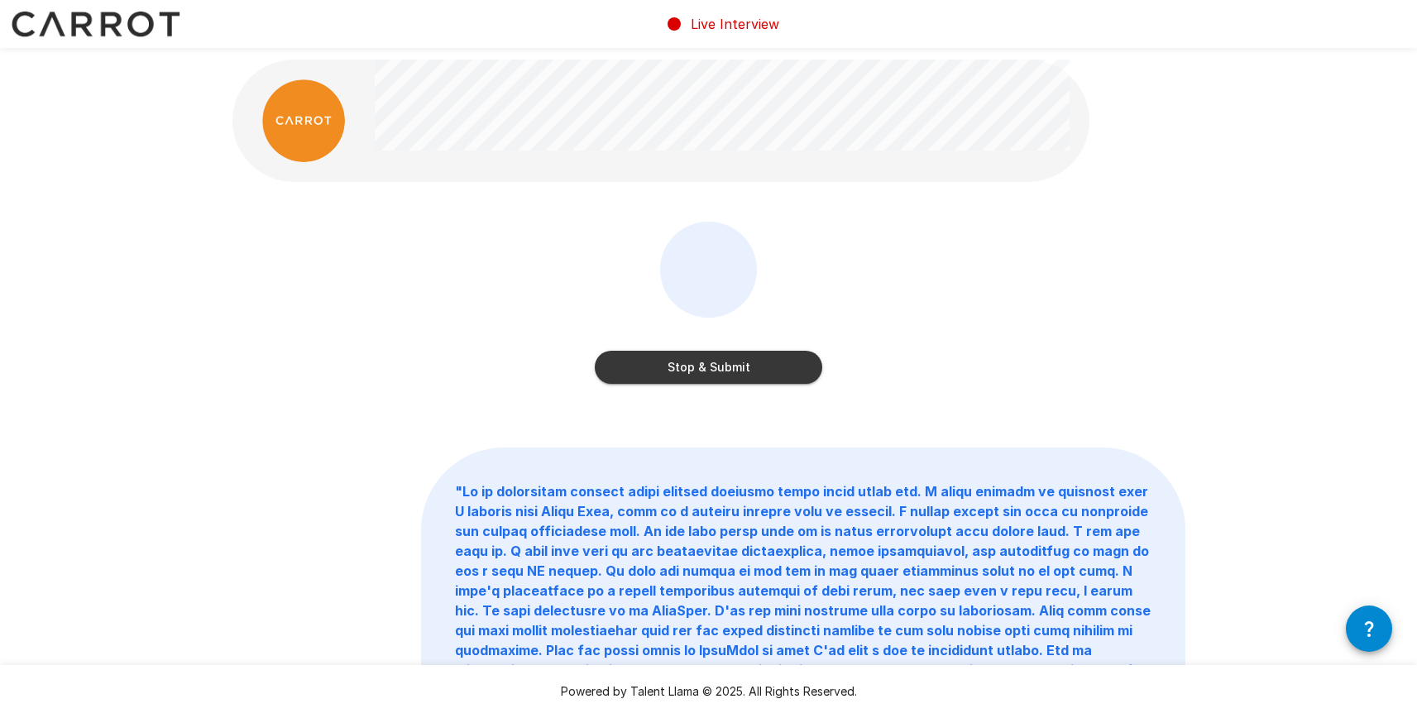
click at [691, 368] on button "Stop & Submit" at bounding box center [708, 367] width 227 height 33
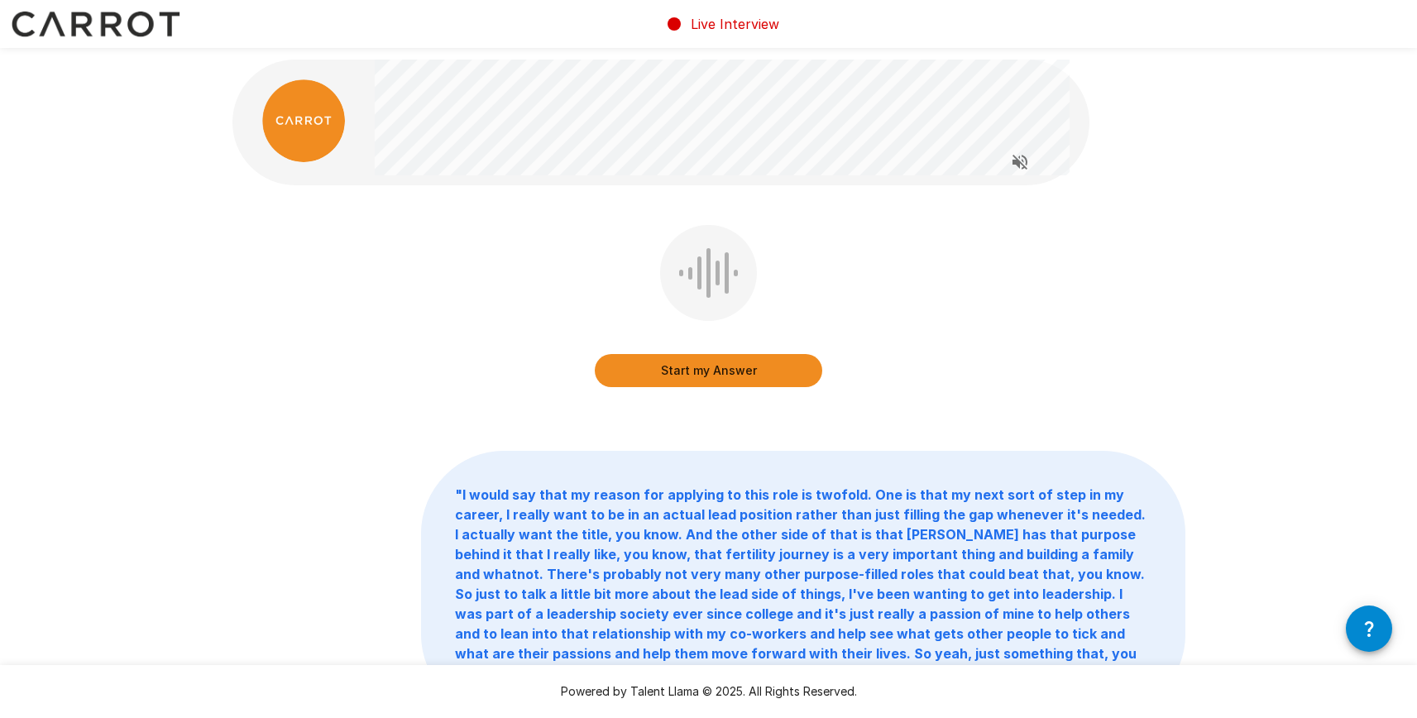
click at [715, 373] on button "Start my Answer" at bounding box center [708, 370] width 227 height 33
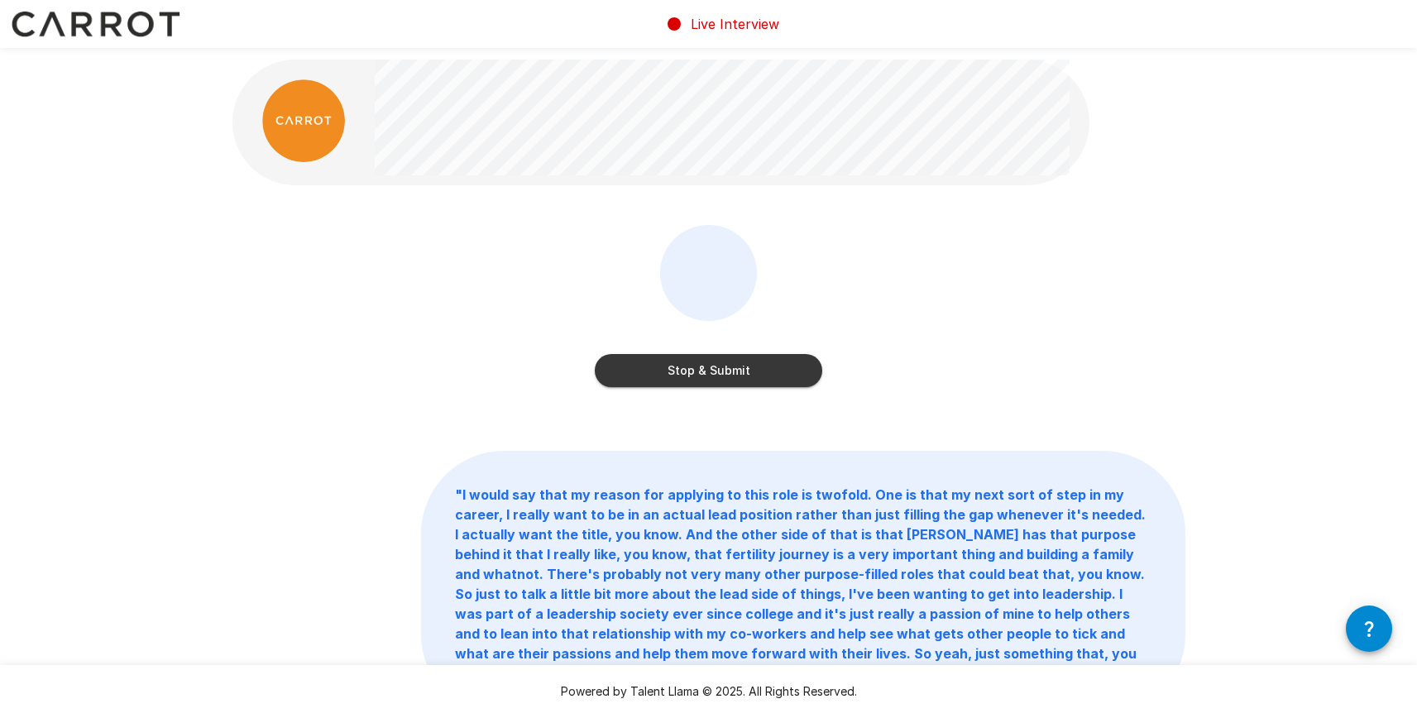
click at [743, 375] on button "Stop & Submit" at bounding box center [708, 370] width 227 height 33
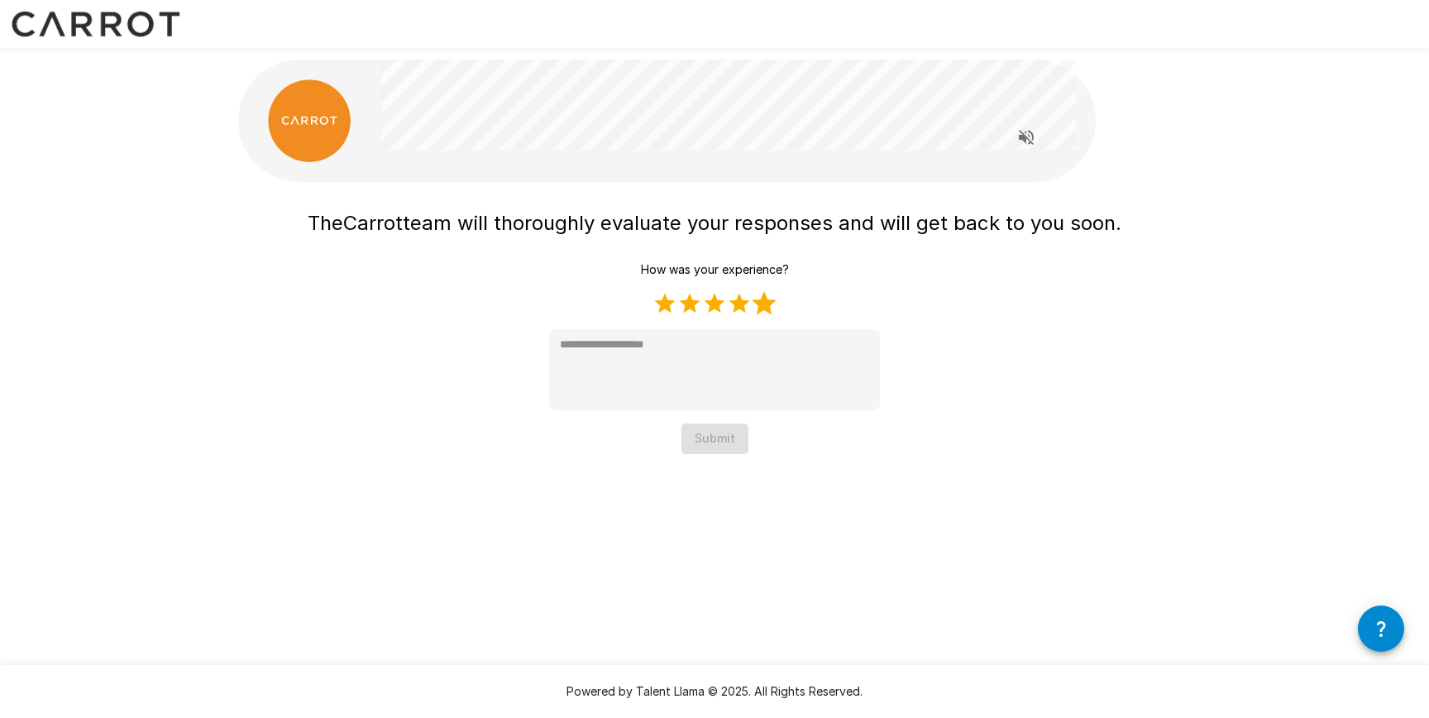
click at [766, 304] on label "5 Stars" at bounding box center [764, 303] width 25 height 25
type textarea "*"
click at [713, 442] on button "Submit" at bounding box center [714, 438] width 67 height 31
